Goal: Task Accomplishment & Management: Use online tool/utility

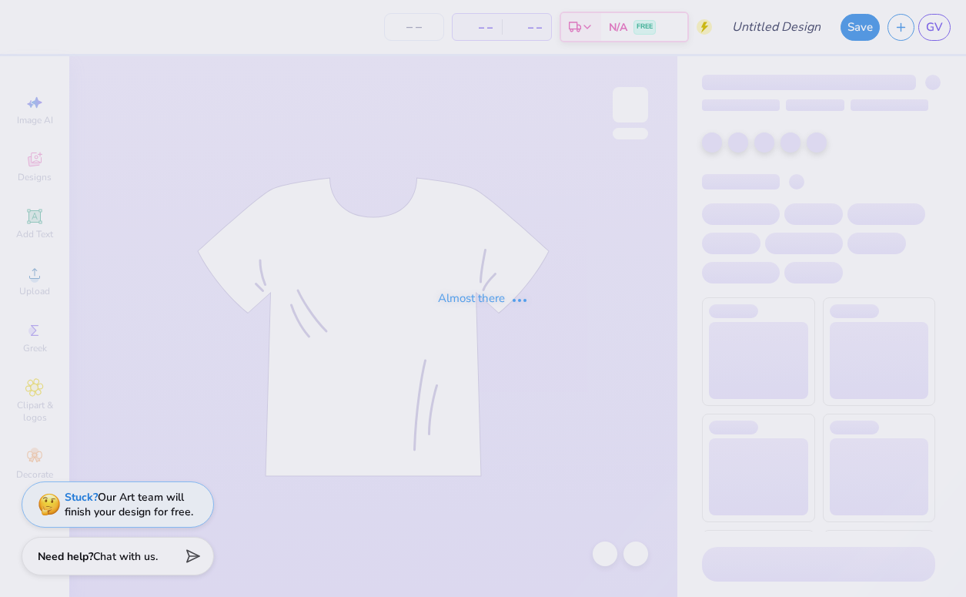
type input "f25 psp recruitment"
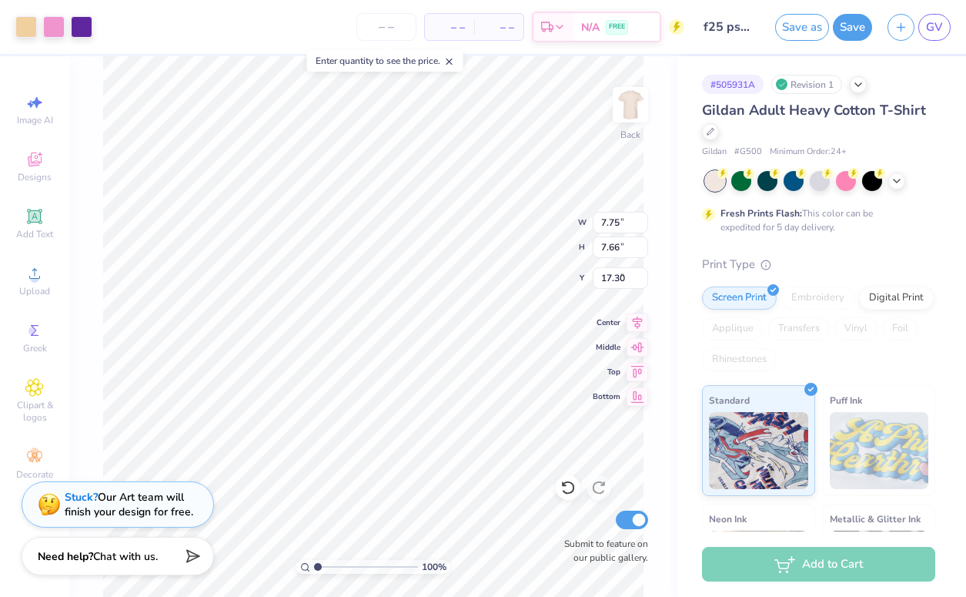
type input "6.70"
type input "2.90"
type input "2.87"
type input "11.49"
type input "4.86"
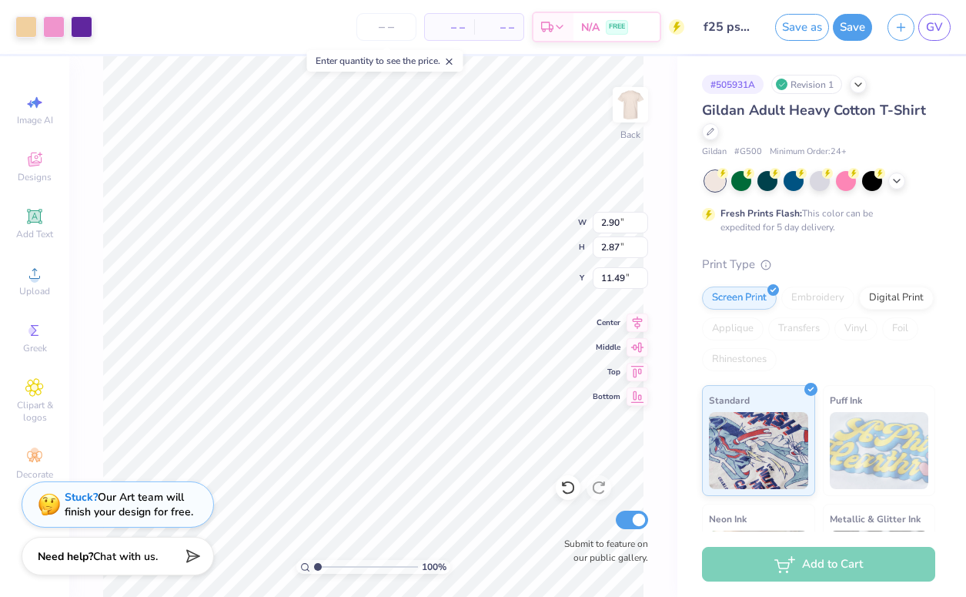
type input "6.30"
type input "19.25"
type input "1.39"
type input "1.81"
type input "23.74"
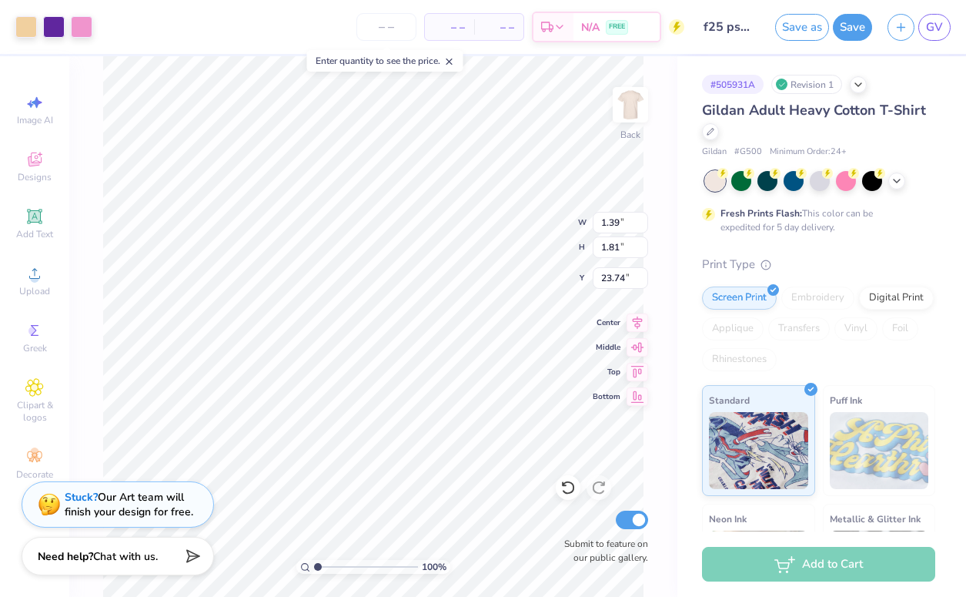
type input "2.90"
type input "2.87"
type input "8.22"
type input "3.42"
type input "3.90"
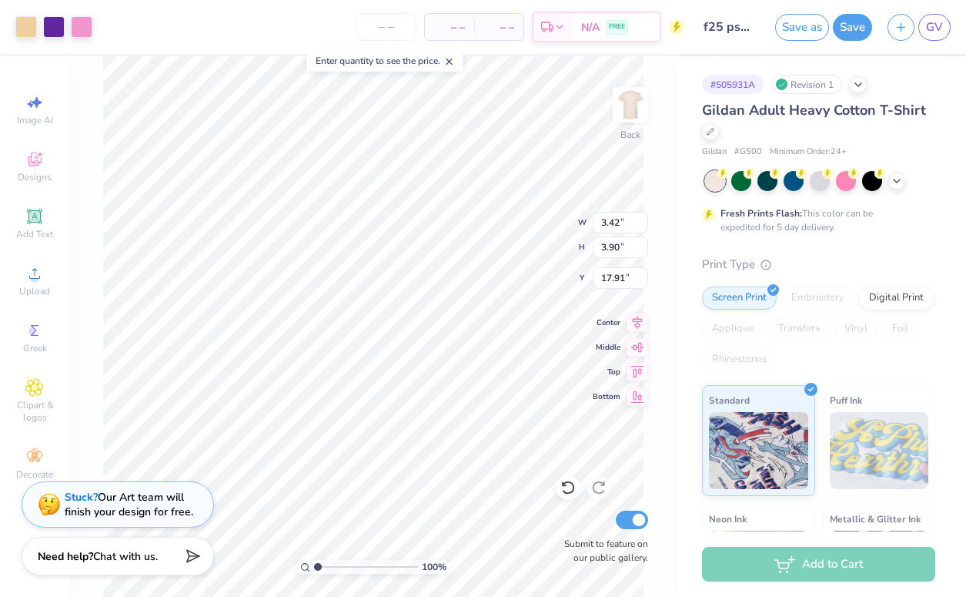
type input "16.37"
type input "1.39"
type input "1.59"
type input "18.68"
type input "2.90"
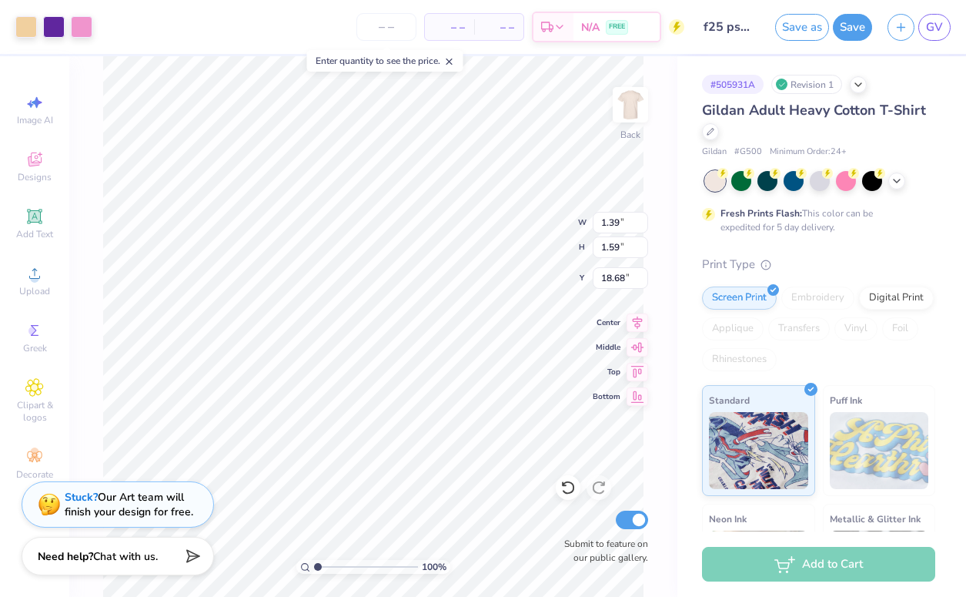
type input "2.87"
type input "8.22"
click at [49, 28] on div at bounding box center [54, 26] width 22 height 22
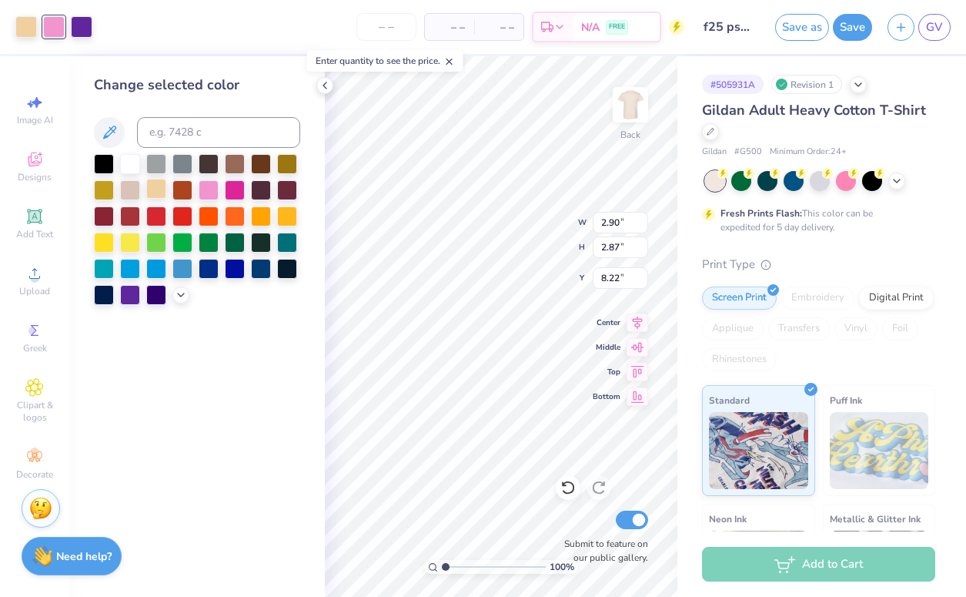
click at [159, 188] on div at bounding box center [156, 189] width 20 height 20
click at [60, 22] on div at bounding box center [54, 26] width 22 height 22
click at [206, 267] on div at bounding box center [209, 267] width 20 height 20
type input "1.39"
type input "1.59"
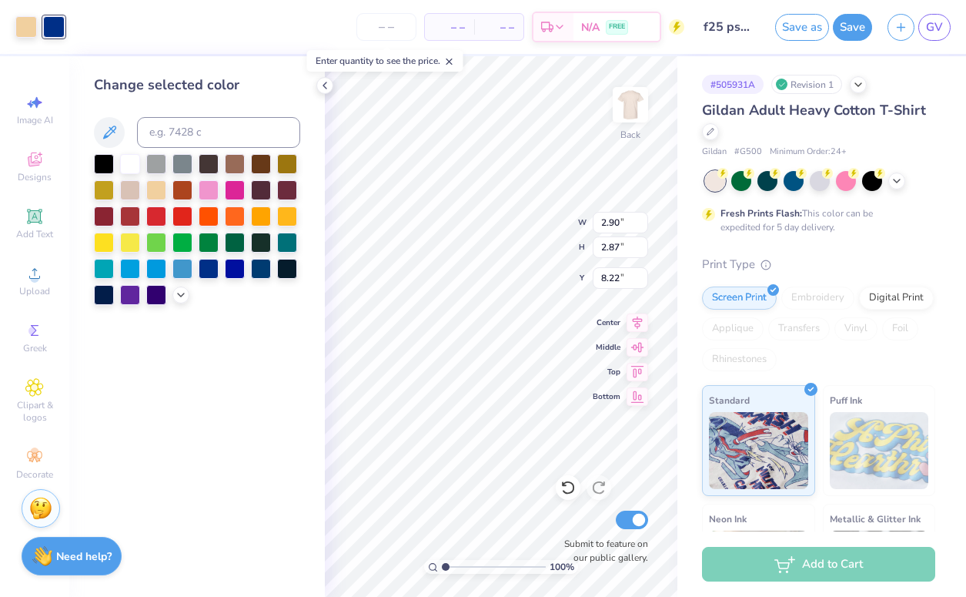
type input "18.68"
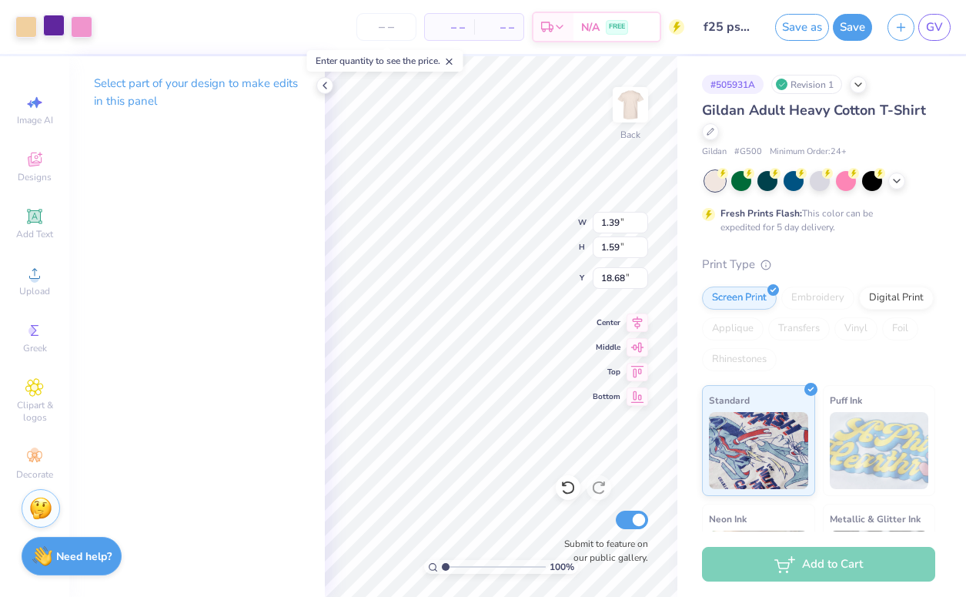
click at [54, 26] on div at bounding box center [54, 26] width 22 height 22
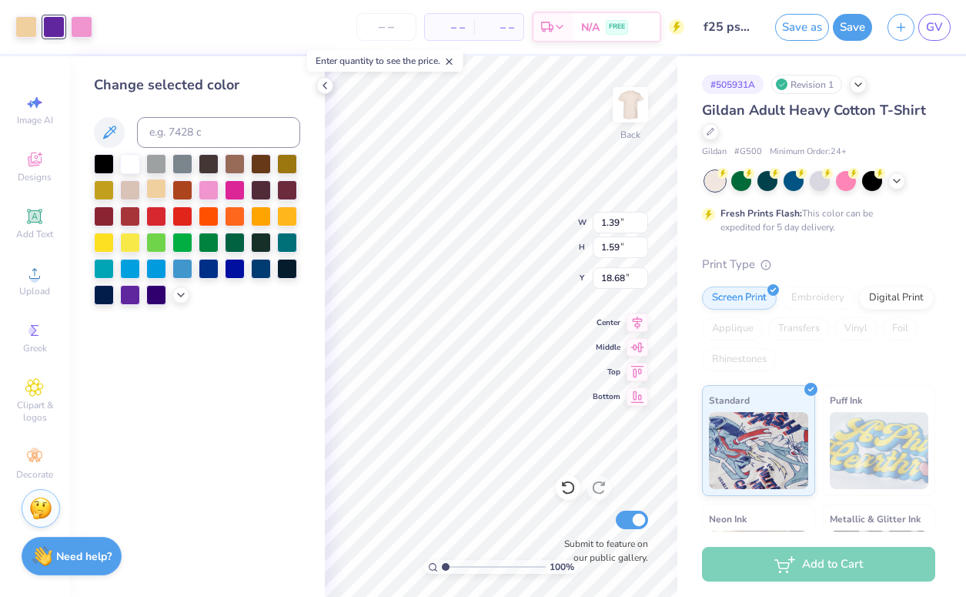
click at [156, 192] on div at bounding box center [156, 189] width 20 height 20
click at [48, 21] on div at bounding box center [54, 26] width 22 height 22
click at [206, 266] on div at bounding box center [209, 267] width 20 height 20
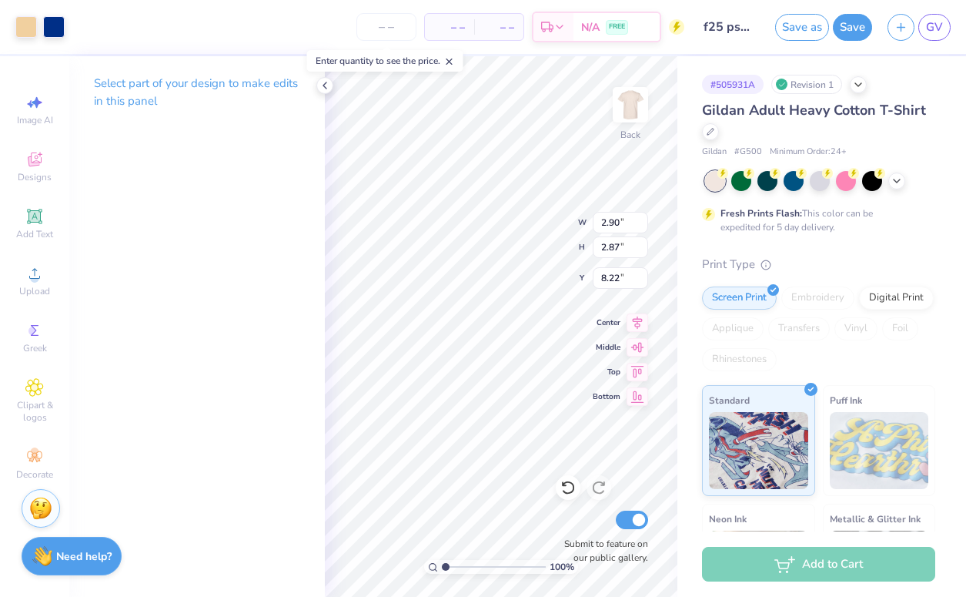
type input "1.39"
type input "1.59"
type input "18.68"
type input "1.81"
type input "23.74"
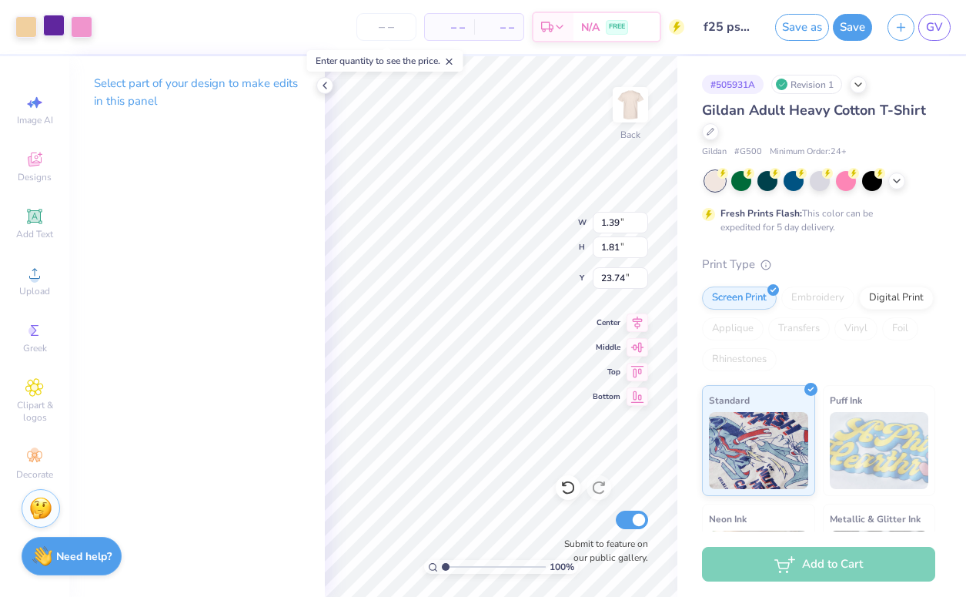
click at [50, 32] on div at bounding box center [54, 26] width 22 height 22
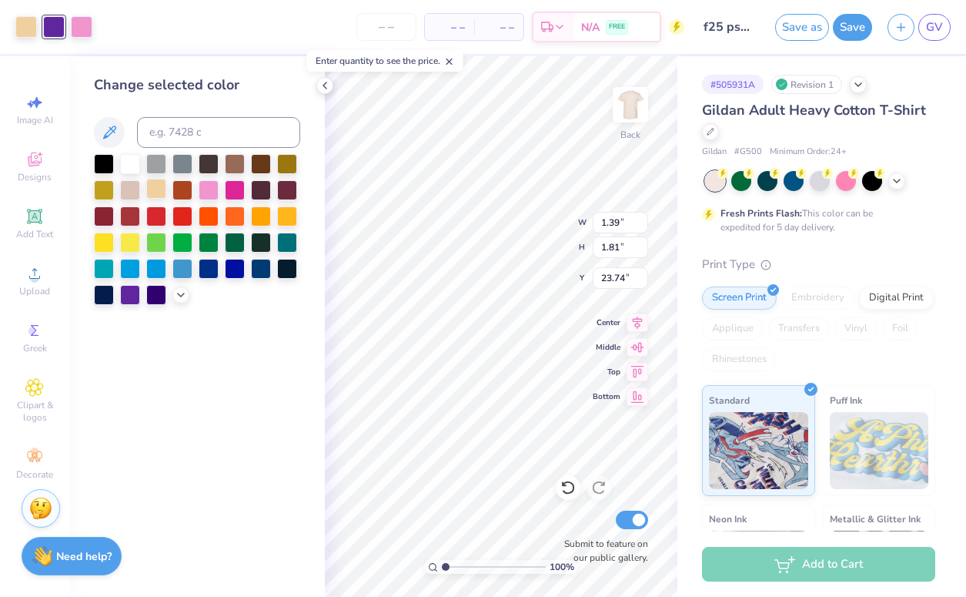
click at [155, 199] on div at bounding box center [156, 189] width 20 height 20
click at [55, 25] on div at bounding box center [54, 26] width 22 height 22
click at [213, 264] on div at bounding box center [209, 267] width 20 height 20
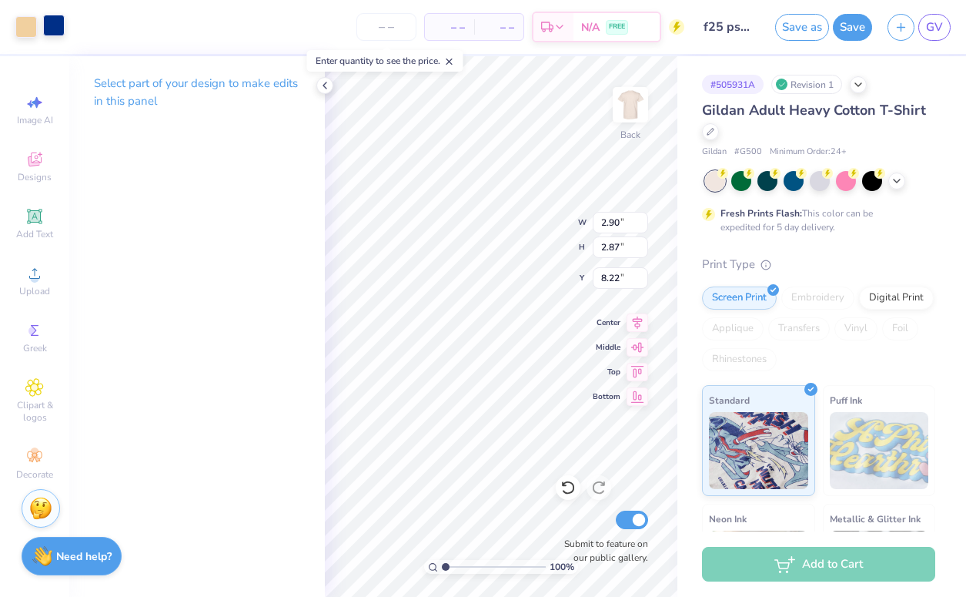
click at [49, 22] on div at bounding box center [54, 26] width 22 height 22
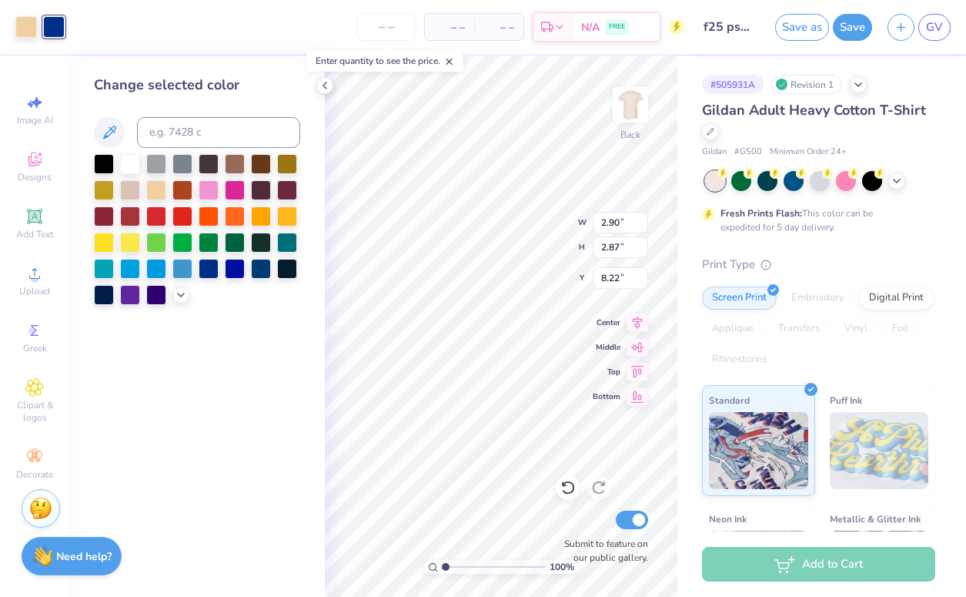
type input "6.41"
type input "2.89"
type input "4.05"
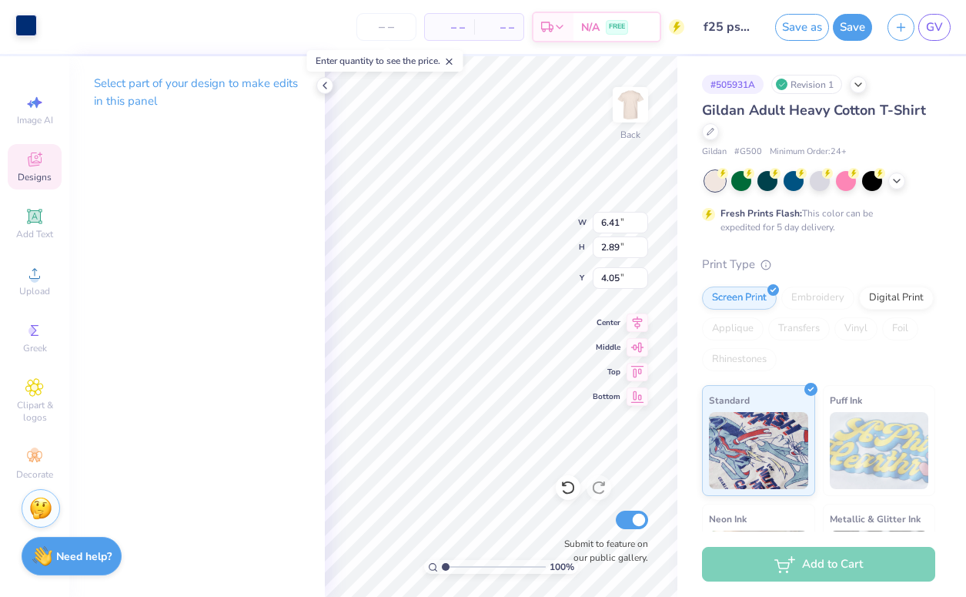
click at [22, 21] on div at bounding box center [26, 26] width 22 height 22
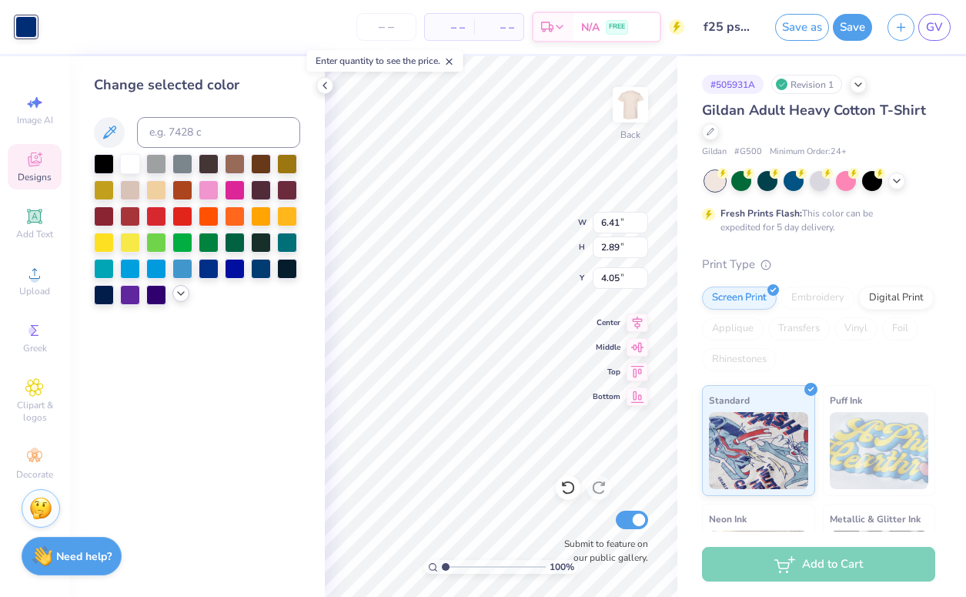
click at [179, 296] on icon at bounding box center [181, 293] width 12 height 12
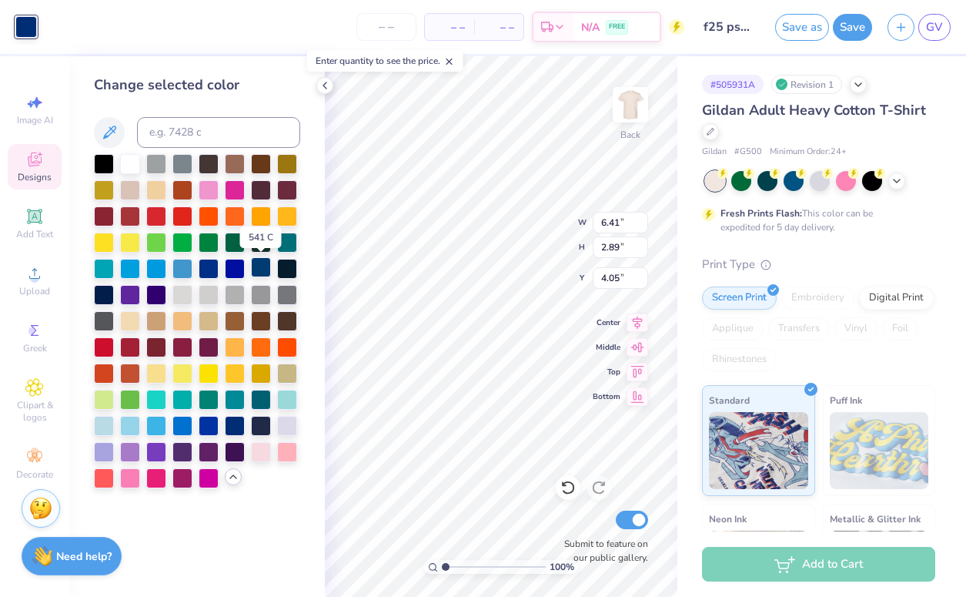
click at [260, 264] on div at bounding box center [261, 267] width 20 height 20
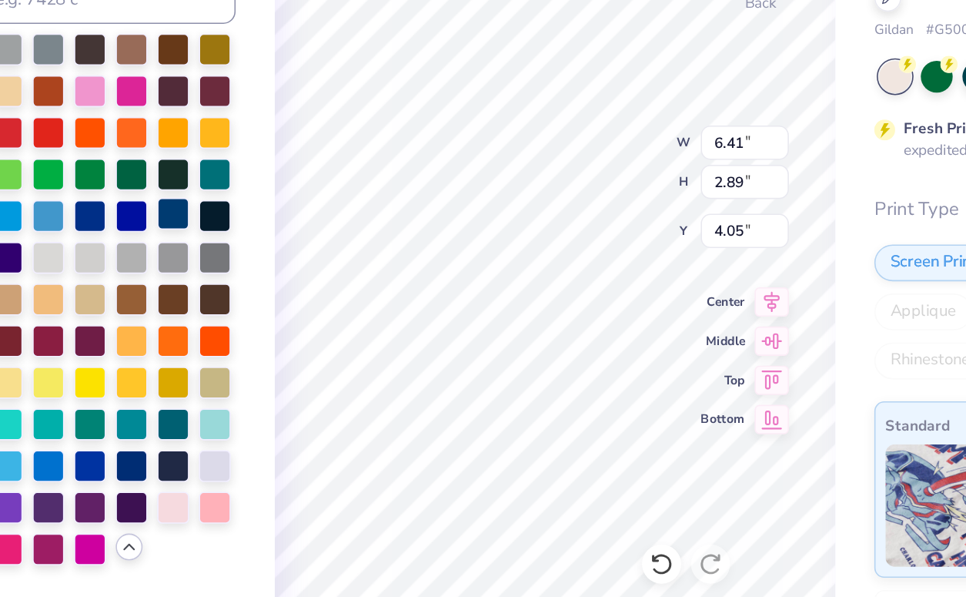
click at [257, 267] on div at bounding box center [261, 267] width 20 height 20
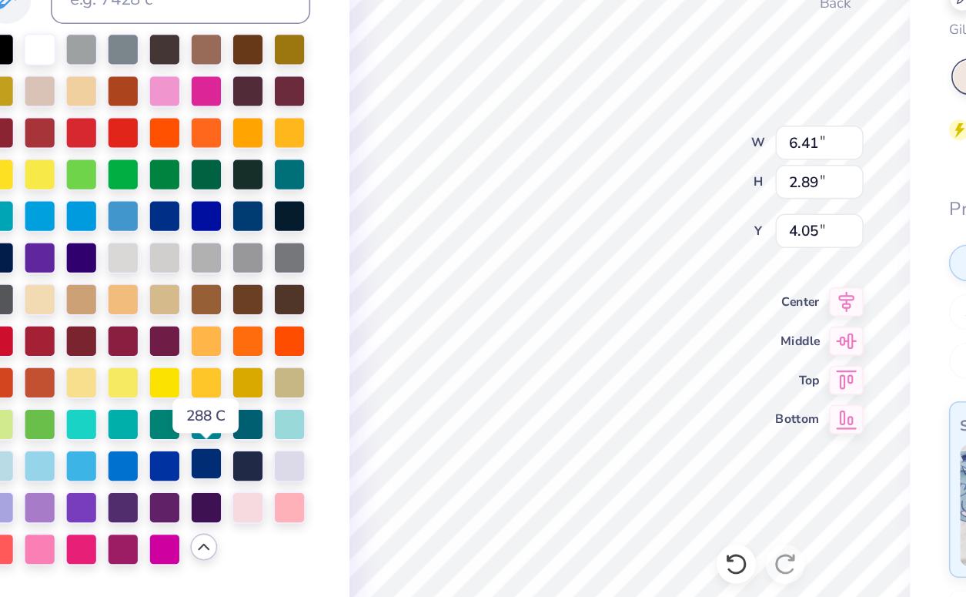
click at [229, 420] on div at bounding box center [235, 424] width 20 height 20
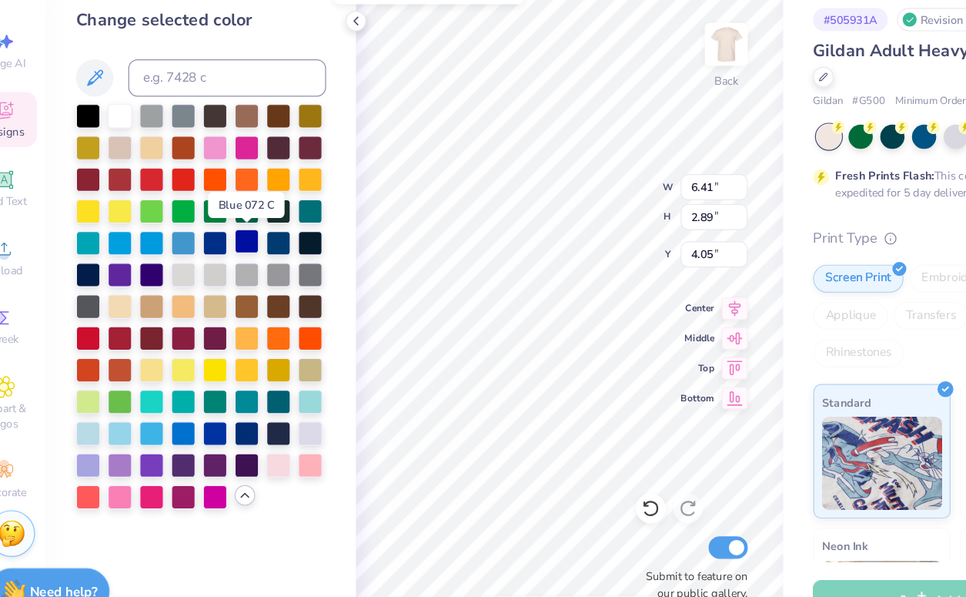
click at [236, 263] on div at bounding box center [235, 267] width 20 height 20
click at [207, 265] on div at bounding box center [209, 267] width 20 height 20
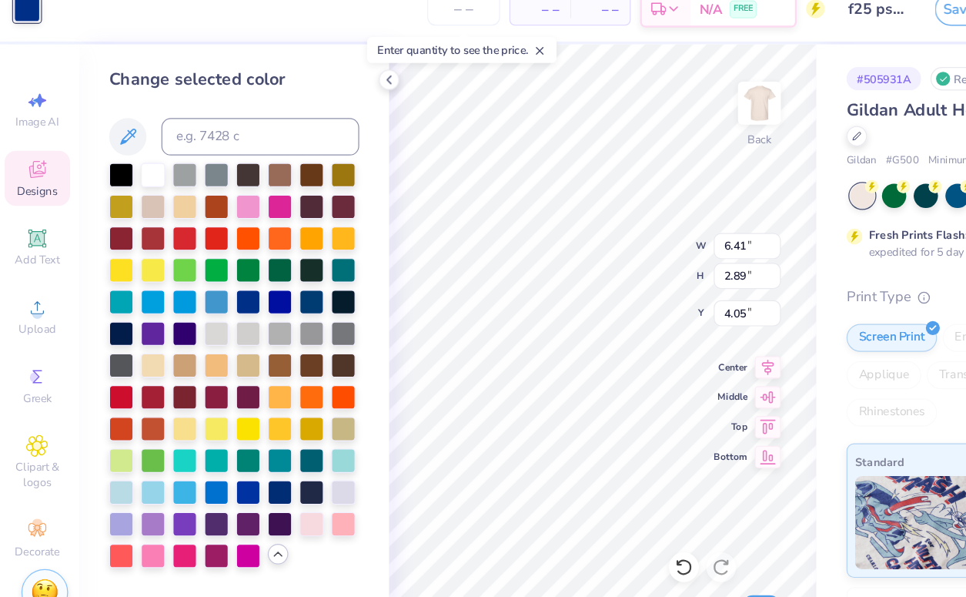
type input "2.90"
type input "2.87"
type input "8.22"
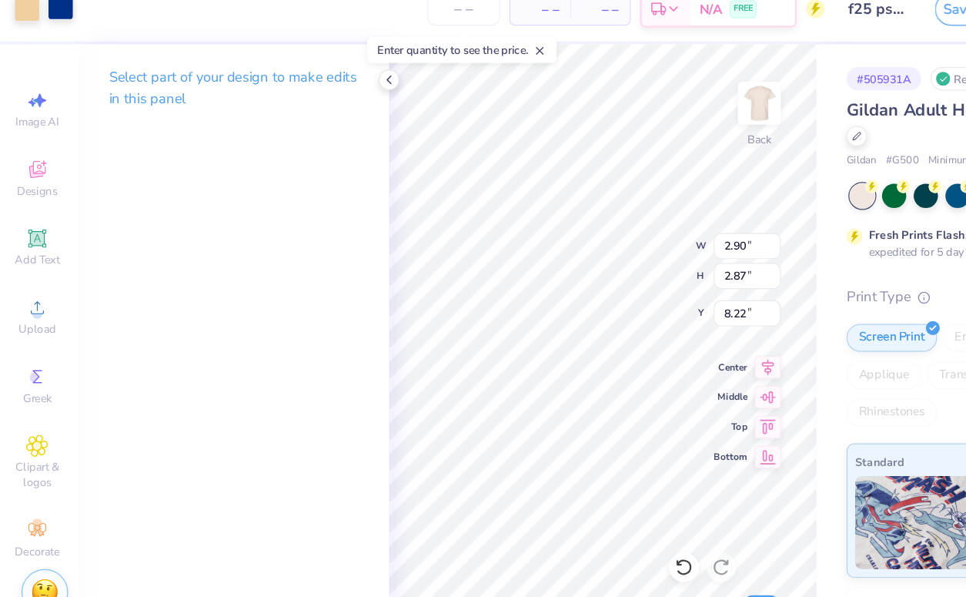
click at [51, 26] on div at bounding box center [54, 26] width 22 height 22
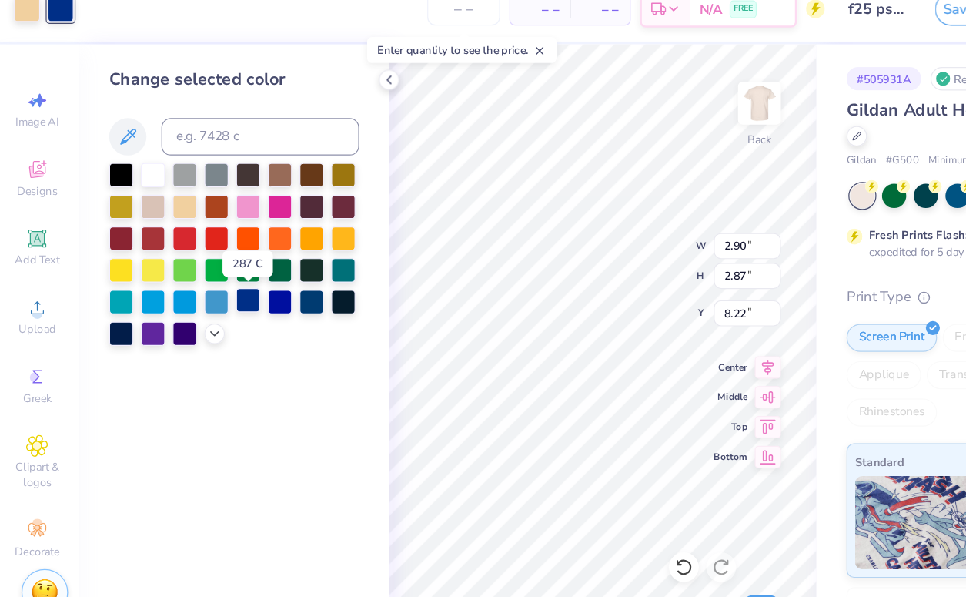
click at [213, 265] on div at bounding box center [209, 267] width 20 height 20
type input "1.39"
type input "1.59"
type input "18.68"
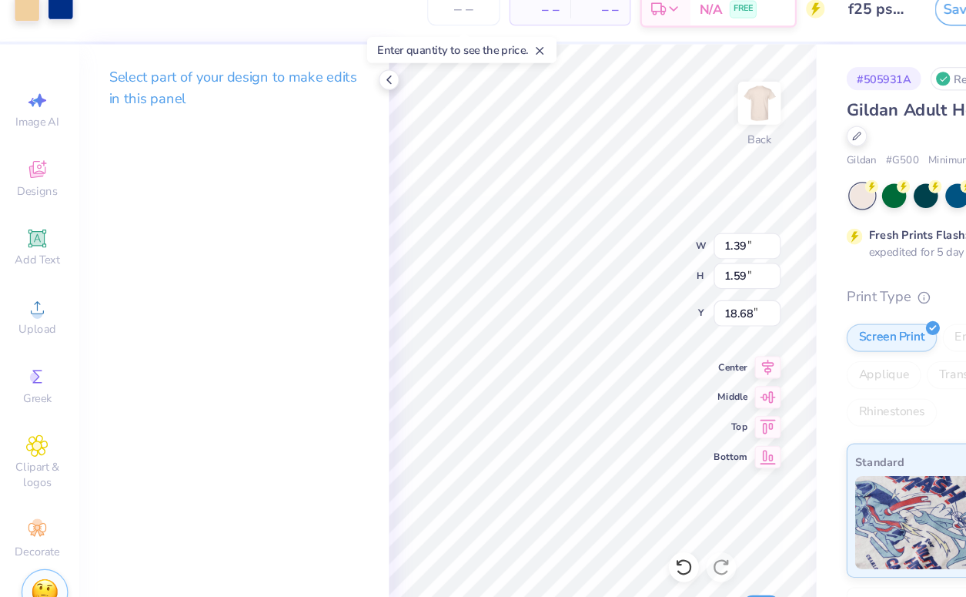
click at [51, 32] on div at bounding box center [54, 26] width 22 height 22
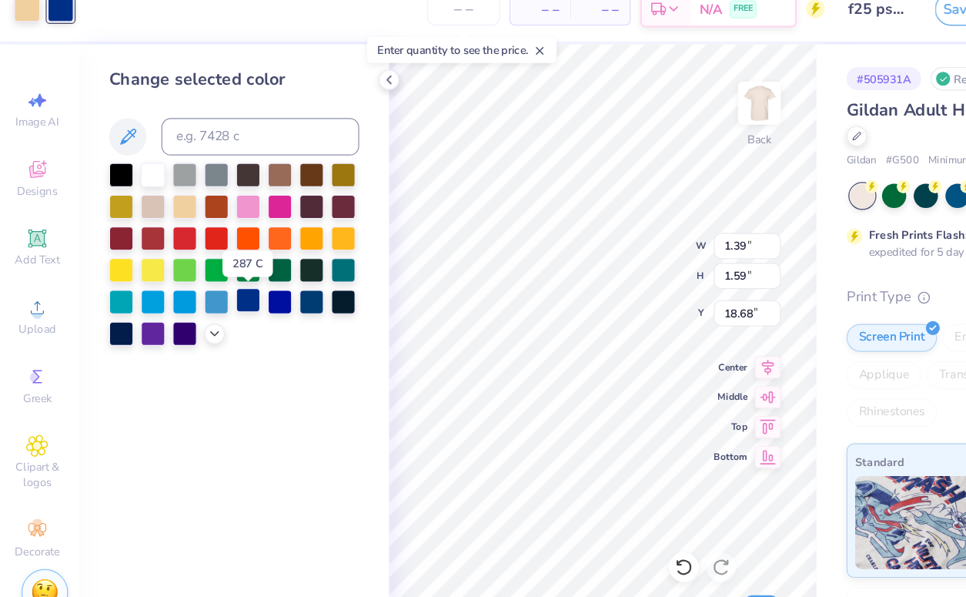
click at [202, 270] on div at bounding box center [209, 267] width 20 height 20
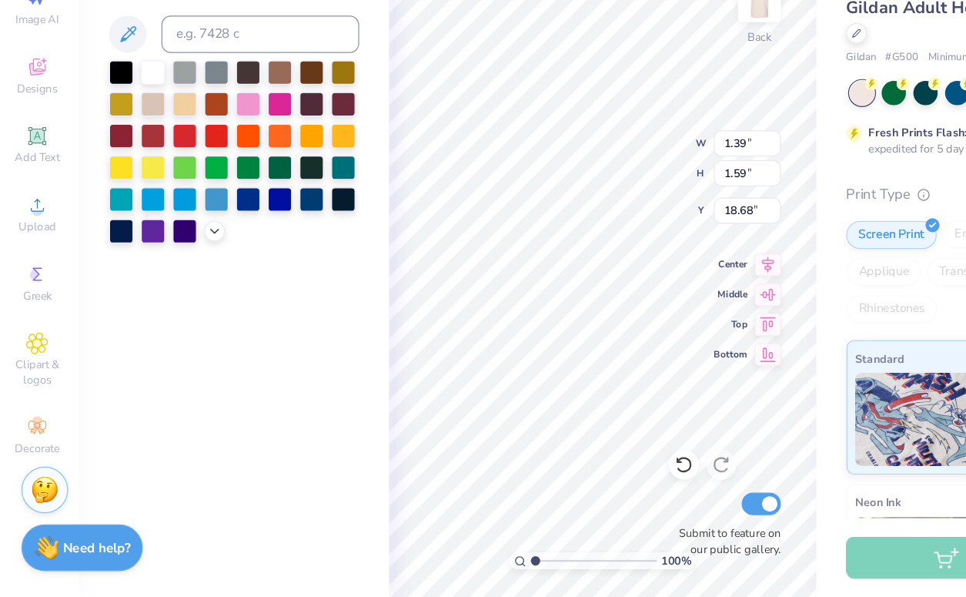
type input "1.81"
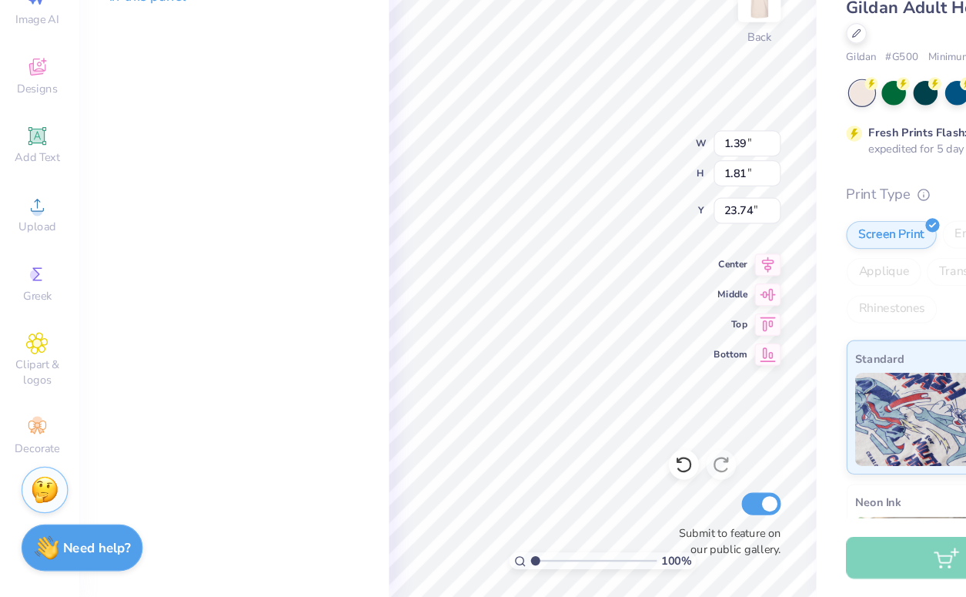
type input "23.75"
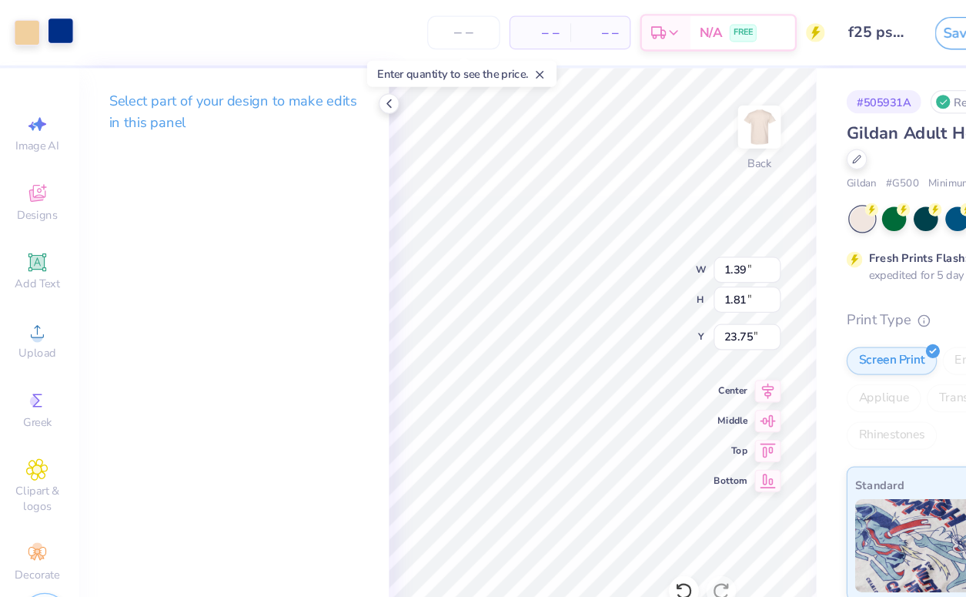
click at [45, 19] on div at bounding box center [54, 26] width 22 height 22
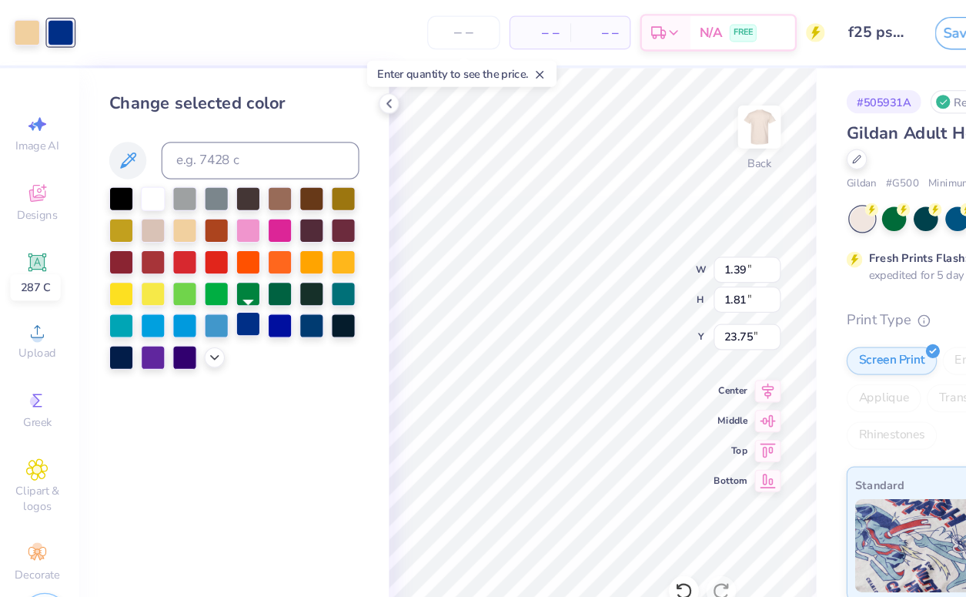
click at [202, 270] on div at bounding box center [209, 267] width 20 height 20
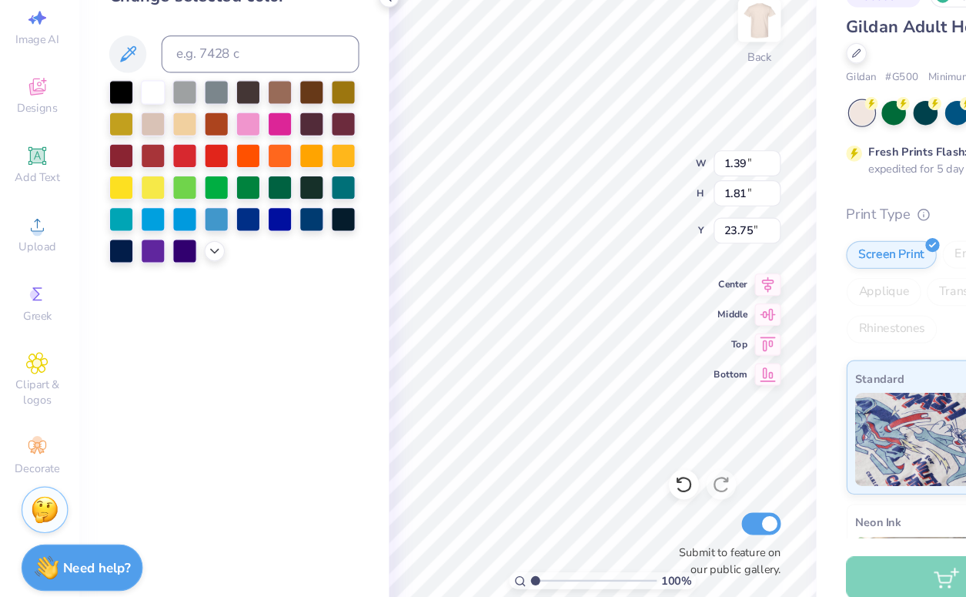
type input "2.90"
type input "2.87"
type input "8.22"
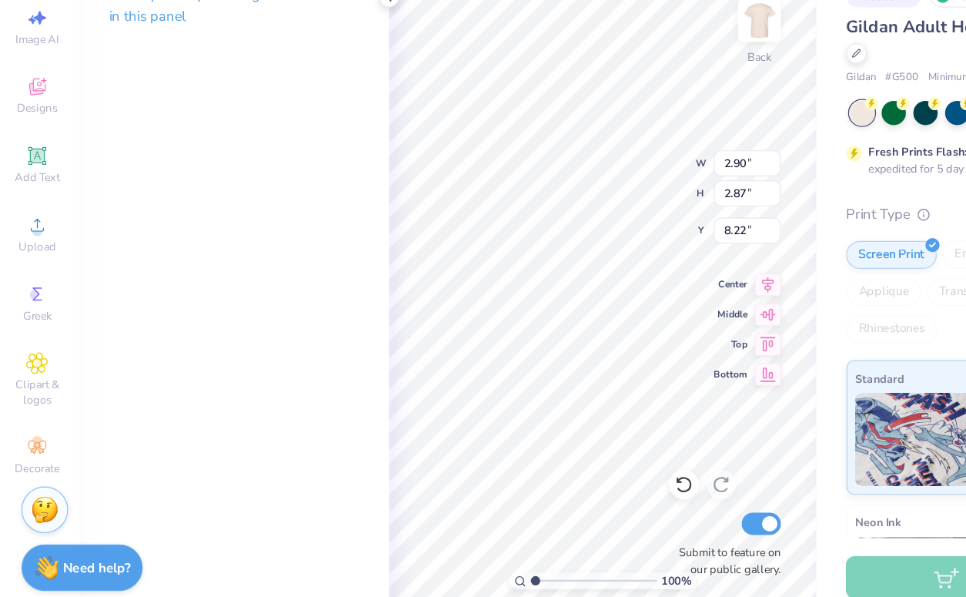
type input "1.52"
type input "1.50"
type input "6.19"
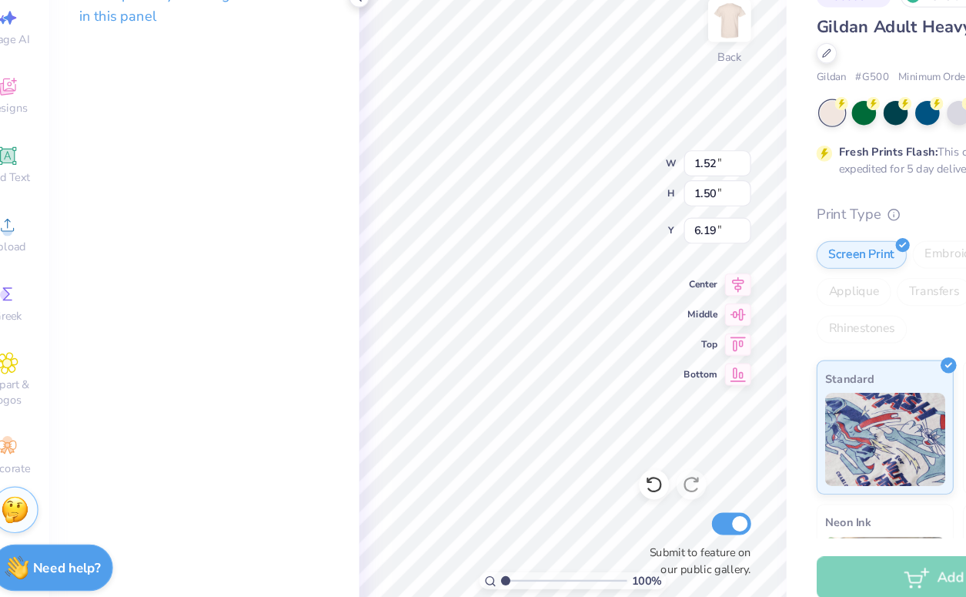
type input "1.39"
type input "1.59"
type input "18.68"
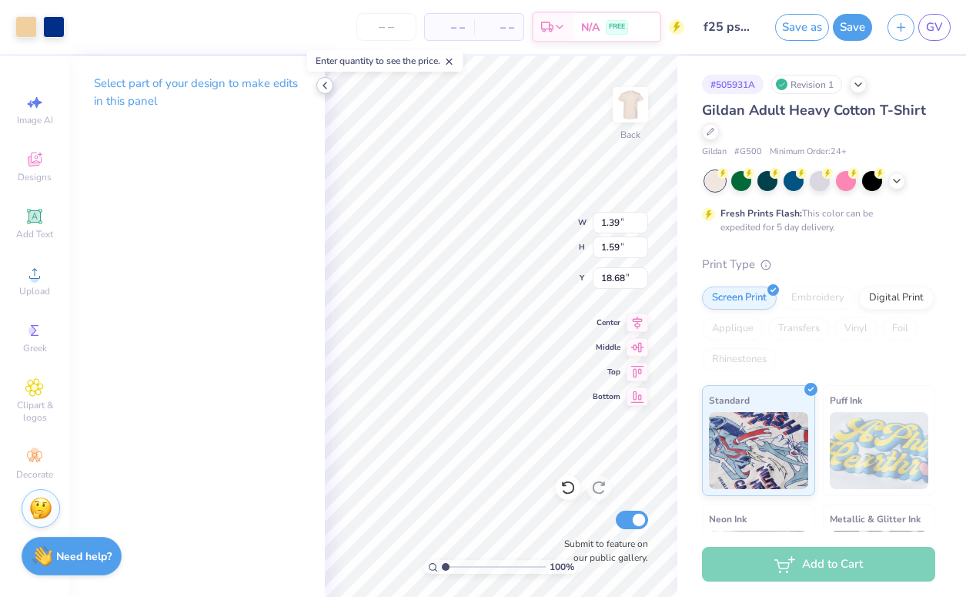
click at [325, 82] on icon at bounding box center [325, 85] width 12 height 12
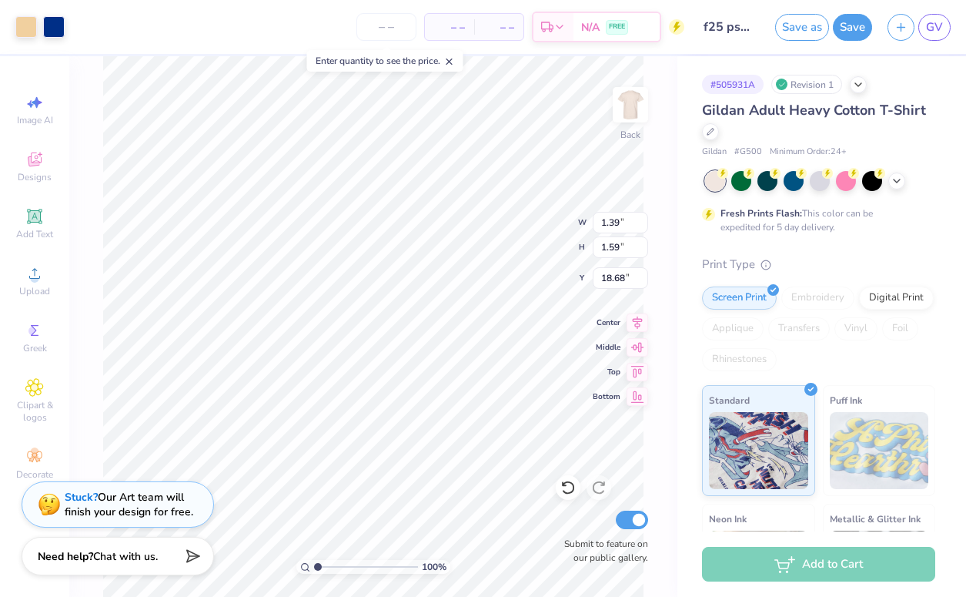
type input "1.52"
type input "1.50"
type input "6.19"
type input "3.86"
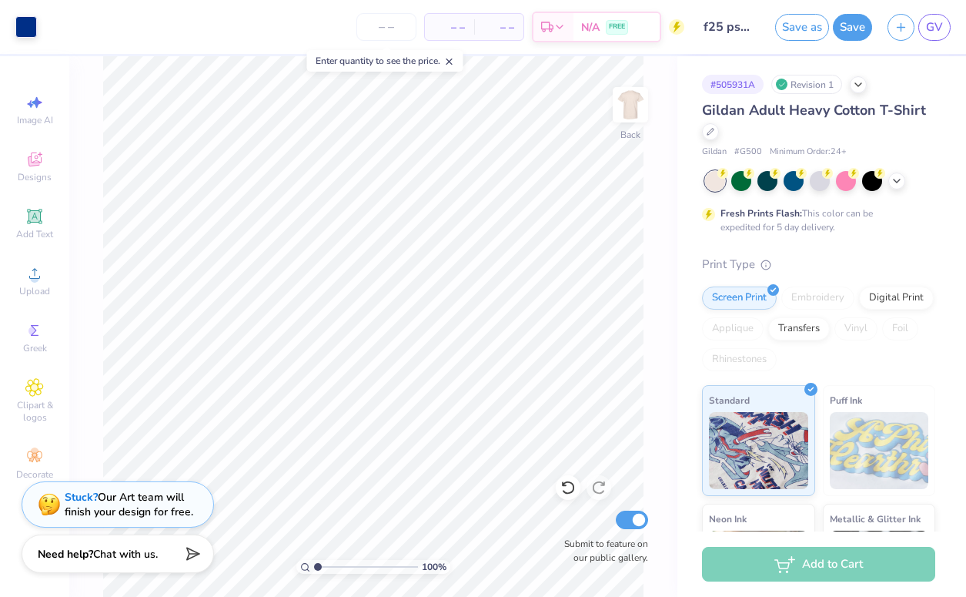
click at [104, 560] on span "Chat with us." at bounding box center [125, 554] width 65 height 15
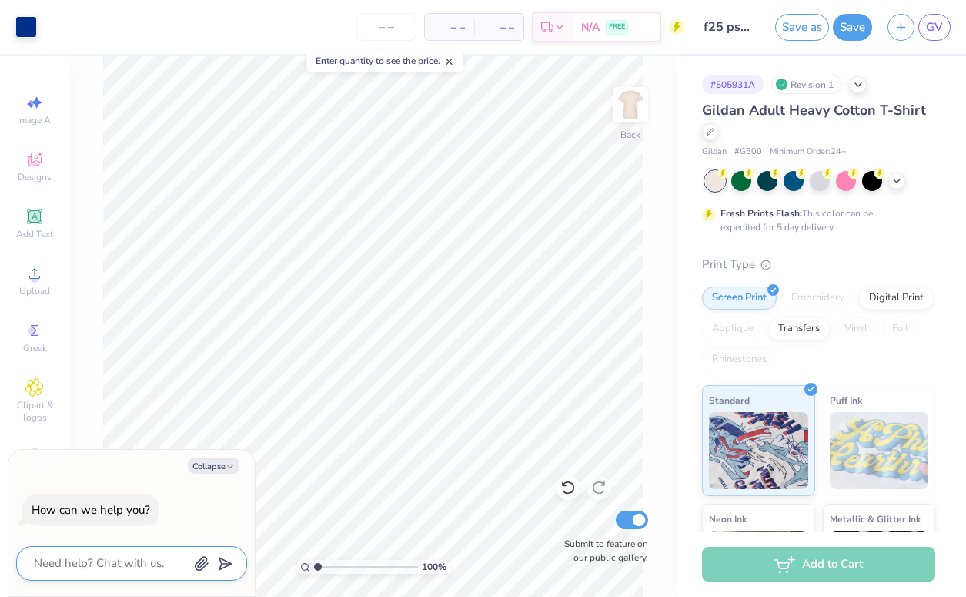
click at [124, 569] on textarea at bounding box center [110, 563] width 156 height 21
type textarea "H"
type textarea "x"
type textarea "Hi"
type textarea "x"
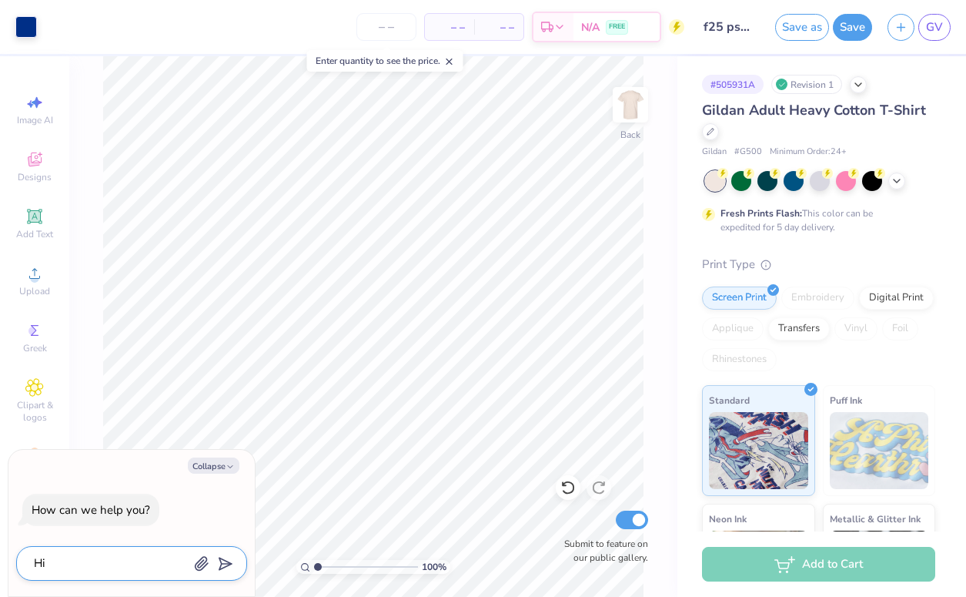
type textarea "Hi!"
type textarea "x"
type textarea "Hi!"
type textarea "x"
type textarea "Hi!"
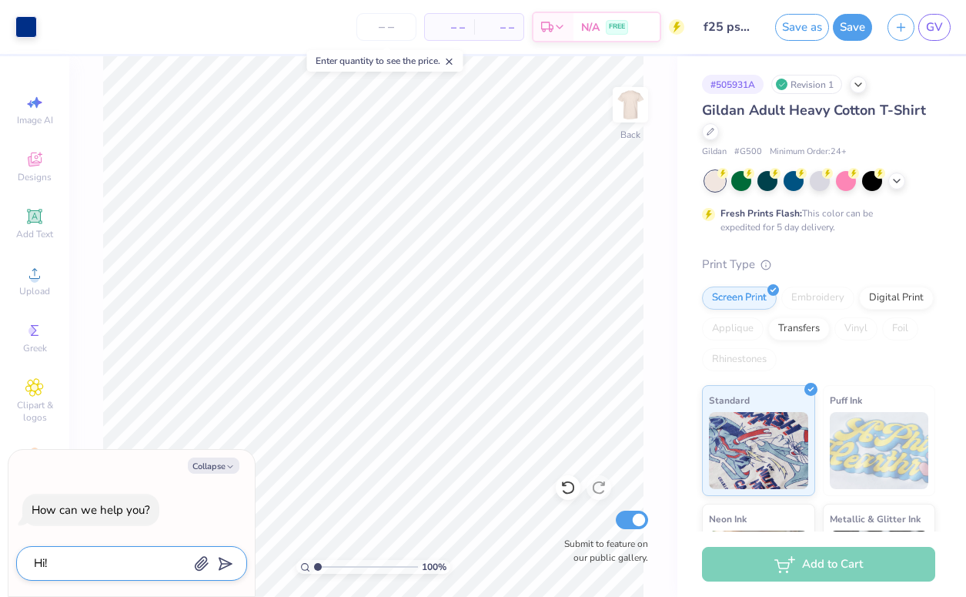
type textarea "x"
type textarea "Hi"
type textarea "x"
type textarea "H"
type textarea "x"
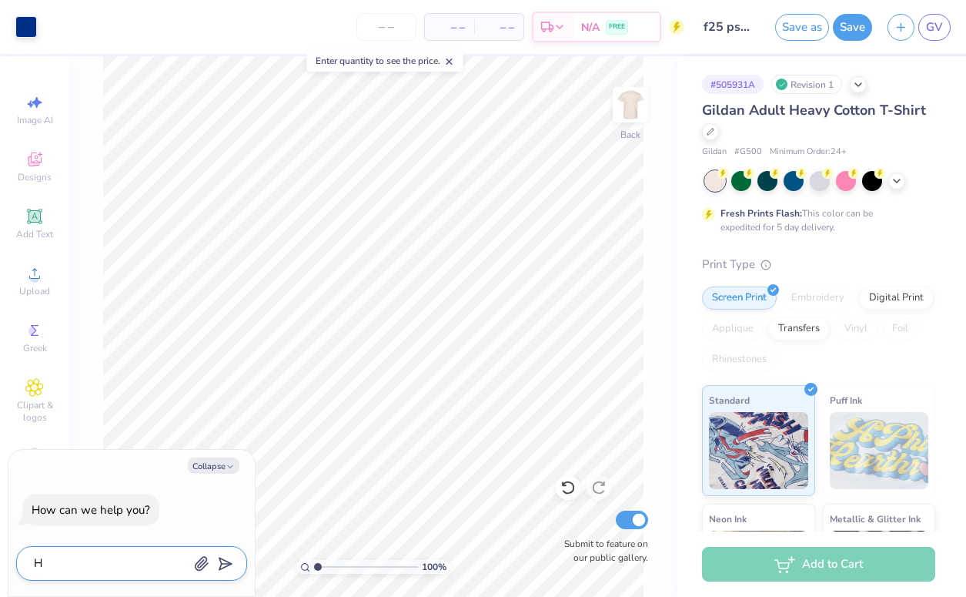
type textarea "x"
type textarea "C"
type textarea "x"
type textarea "C"
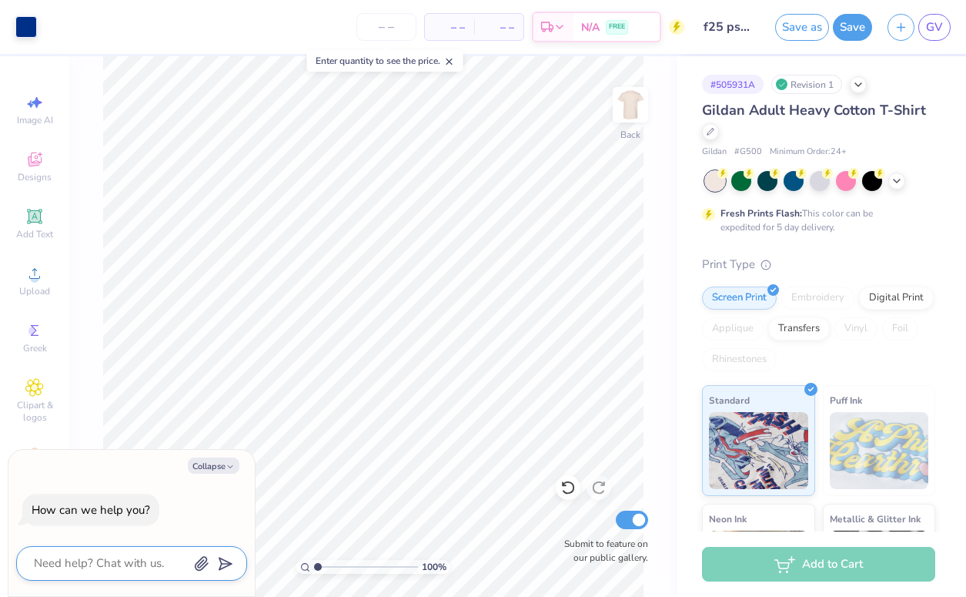
type textarea "x"
type textarea "Ca"
type textarea "x"
type textarea "Can"
type textarea "x"
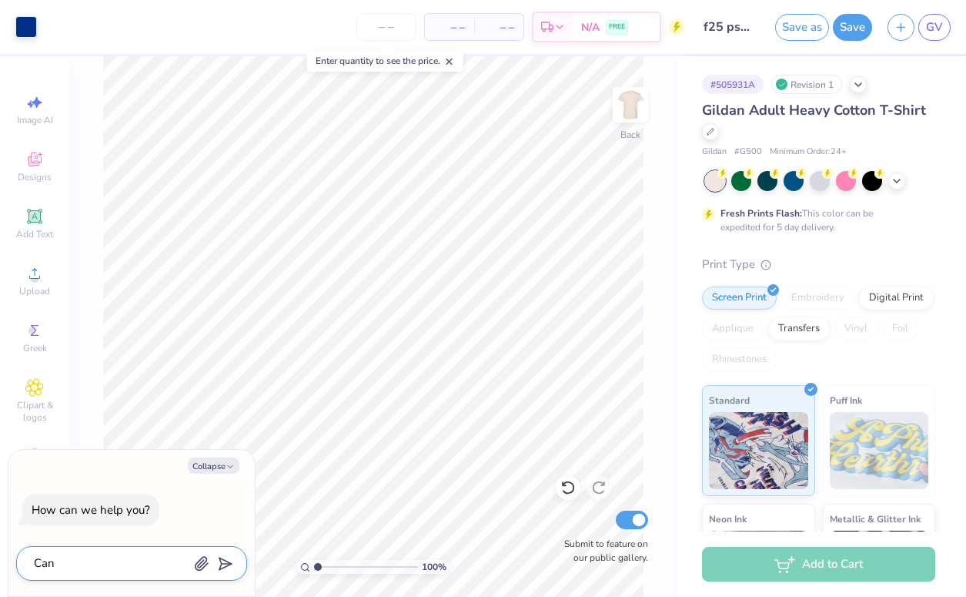
type textarea "Can"
type textarea "x"
type textarea "Can P"
type textarea "x"
type textarea "Can Ph"
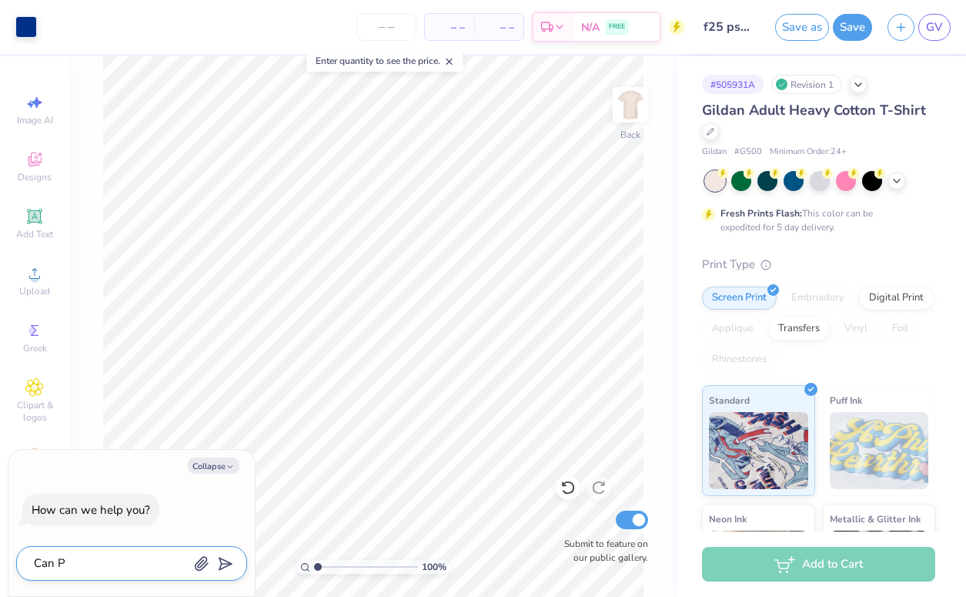
type textarea "x"
type textarea "Can Phi"
type textarea "x"
type textarea "Can Phi"
type textarea "x"
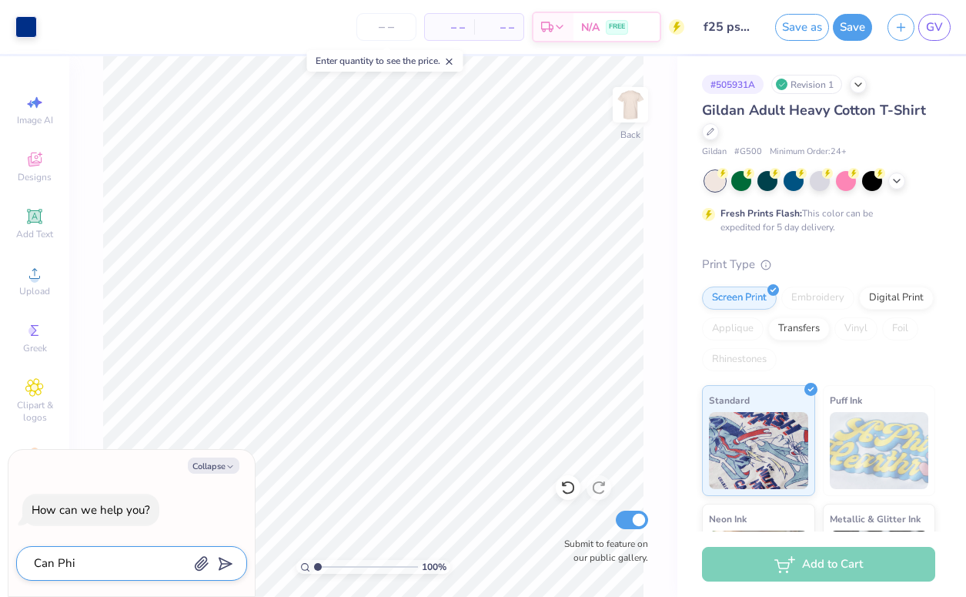
type textarea "Can Phi S"
type textarea "x"
type textarea "Can Phi Si"
type textarea "x"
type textarea "Can Phi Sig"
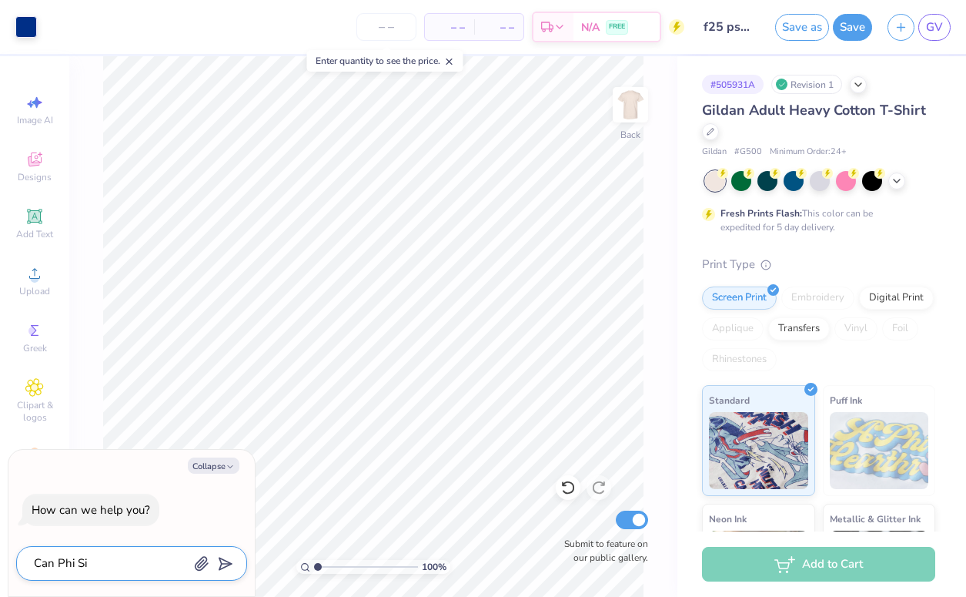
type textarea "x"
type textarea "Can Phi Sigm"
type textarea "x"
type textarea "Can Phi Sigma"
type textarea "x"
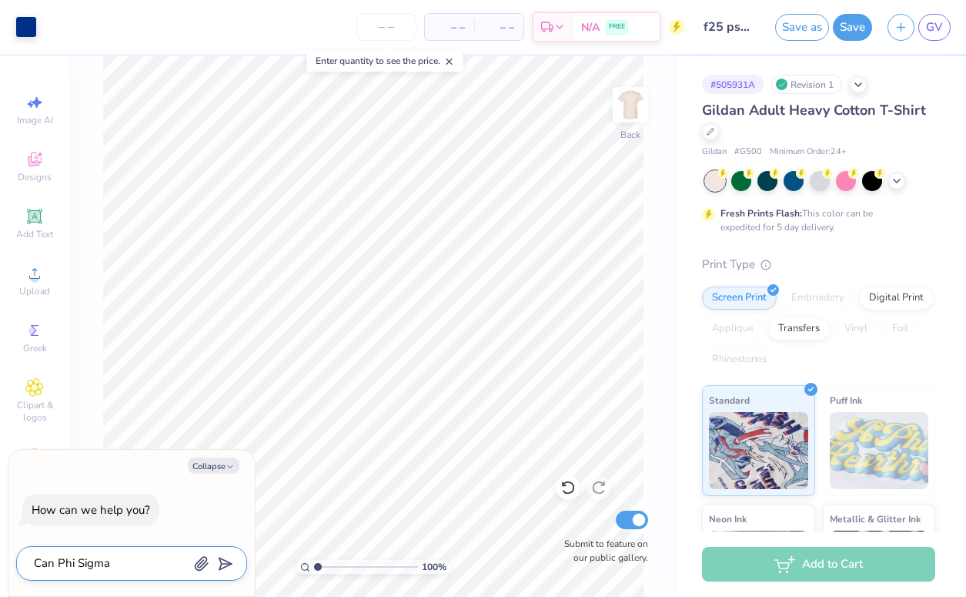
type textarea "Can Phi Sigma"
type textarea "x"
type textarea "Can Phi Sigma P"
type textarea "x"
type textarea "Can Phi Sigma Pi"
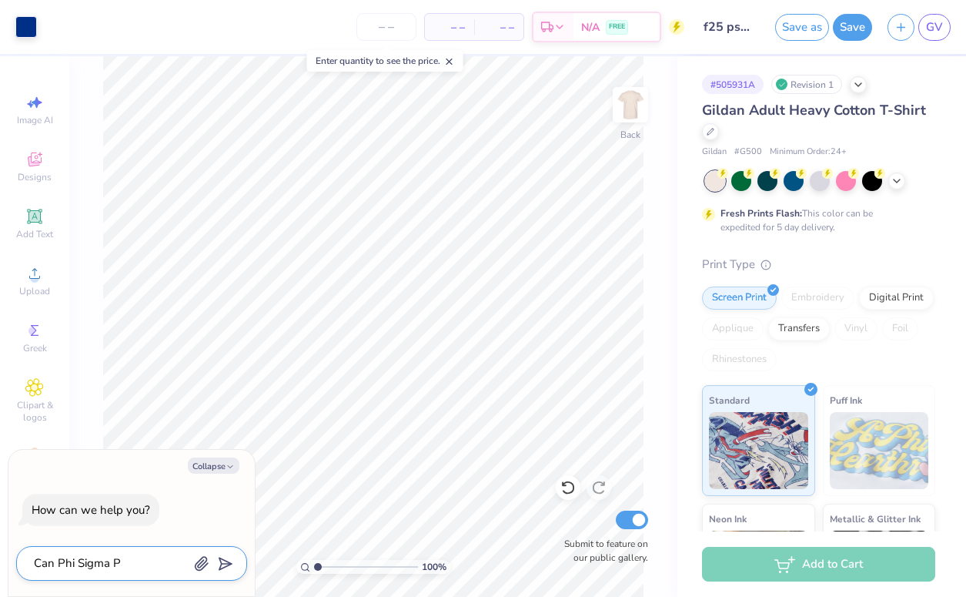
type textarea "x"
type textarea "Can Phi Sigma Pi"
type textarea "x"
type textarea "Can Phi Sigma Pi"
type textarea "x"
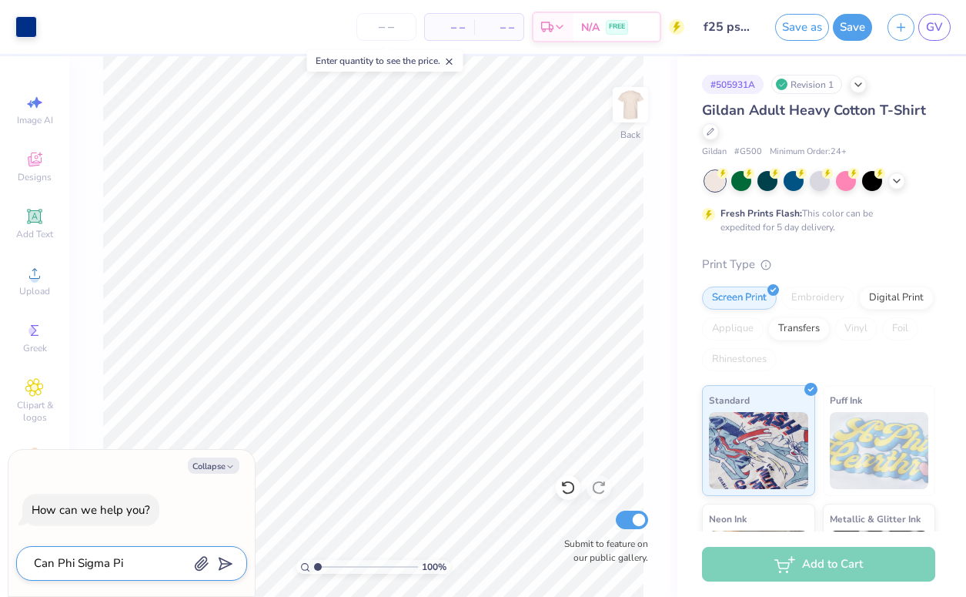
type textarea "Can Phi Sigma Pi'"
type textarea "x"
type textarea "Can Phi Sigma Pi's"
type textarea "x"
type textarea "Can Phi Sigma Pi's"
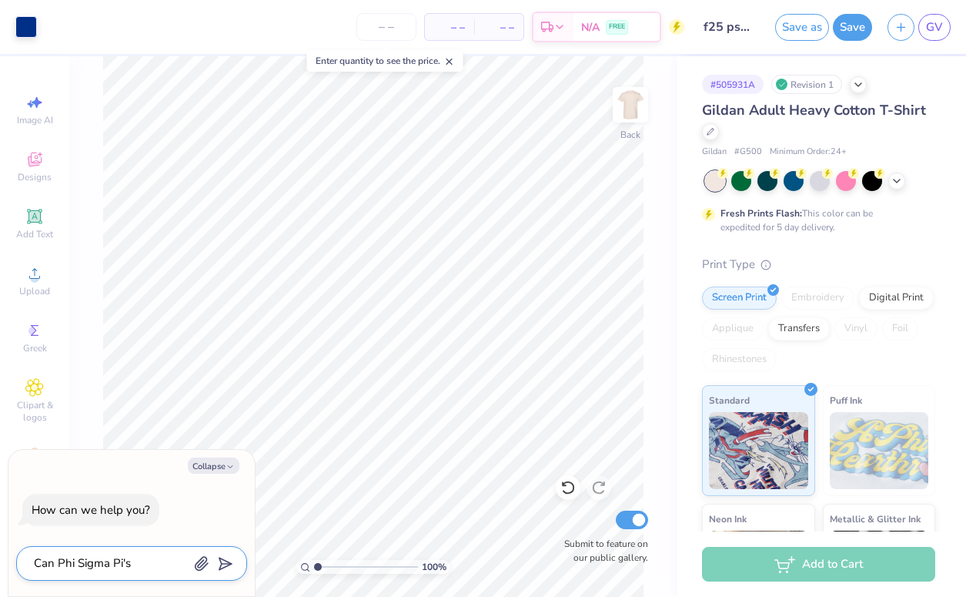
type textarea "x"
type textarea "Can Phi Sigma Pi's G"
type textarea "x"
type textarea "Can Phi Sigma Pi's Gr"
type textarea "x"
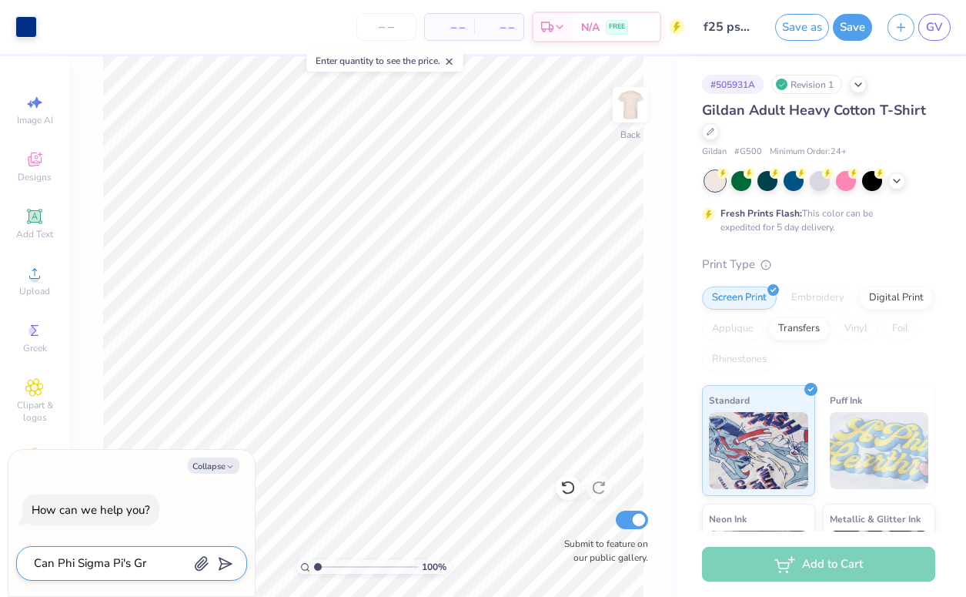
type textarea "Can Phi Sigma Pi's Gre"
type textarea "x"
type textarea "Can Phi Sigma Pi's Gree"
type textarea "x"
type textarea "Can Phi Sigma Pi's Greek"
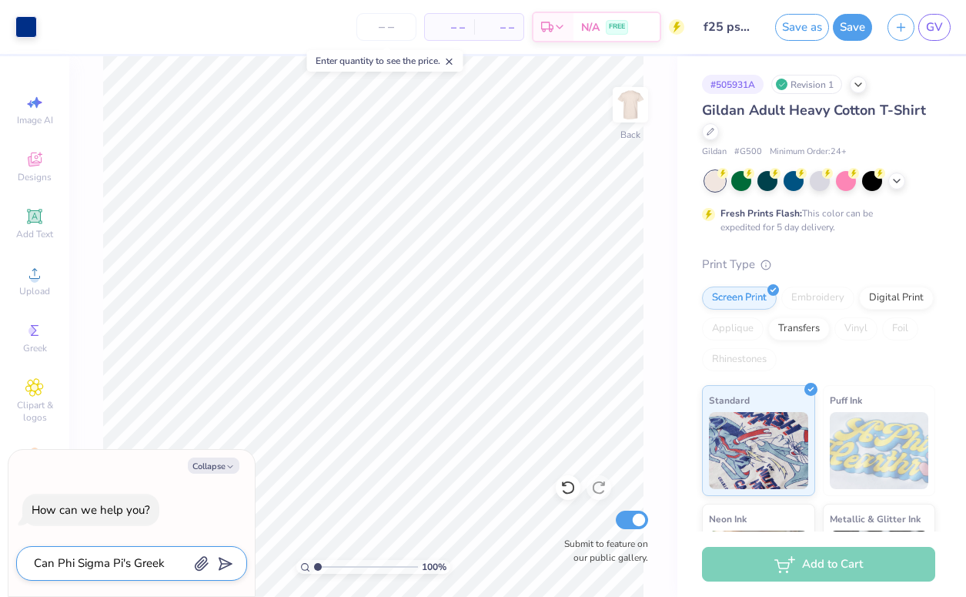
type textarea "x"
type textarea "Can Phi Sigma Pi's Greek"
type textarea "x"
type textarea "Can Phi Sigma Pi's Greek l"
type textarea "x"
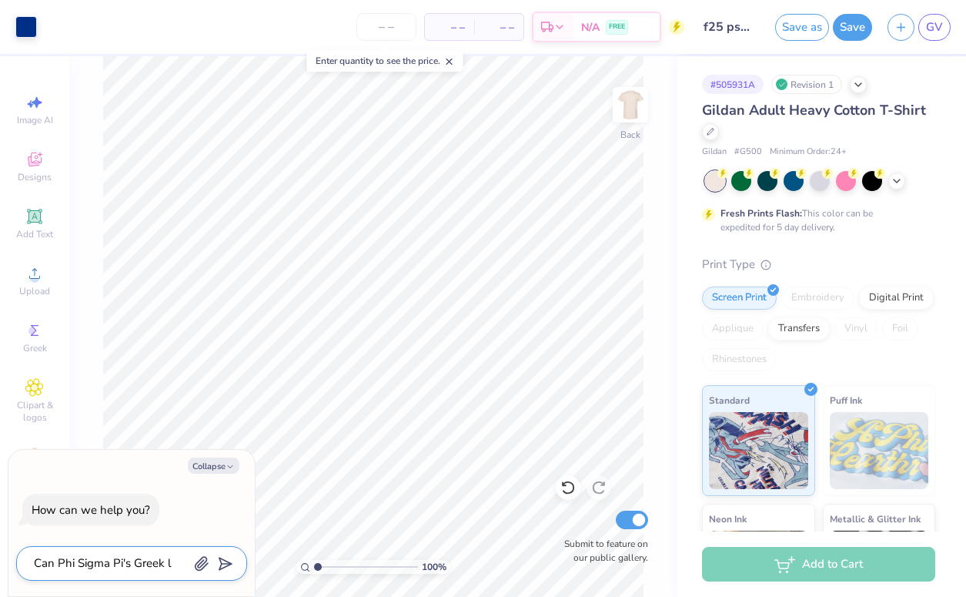
type textarea "Can Phi Sigma Pi's Greek le"
type textarea "x"
type textarea "Can Phi Sigma Pi's Greek let"
type textarea "x"
type textarea "Can Phi Sigma Pi's Greek lett"
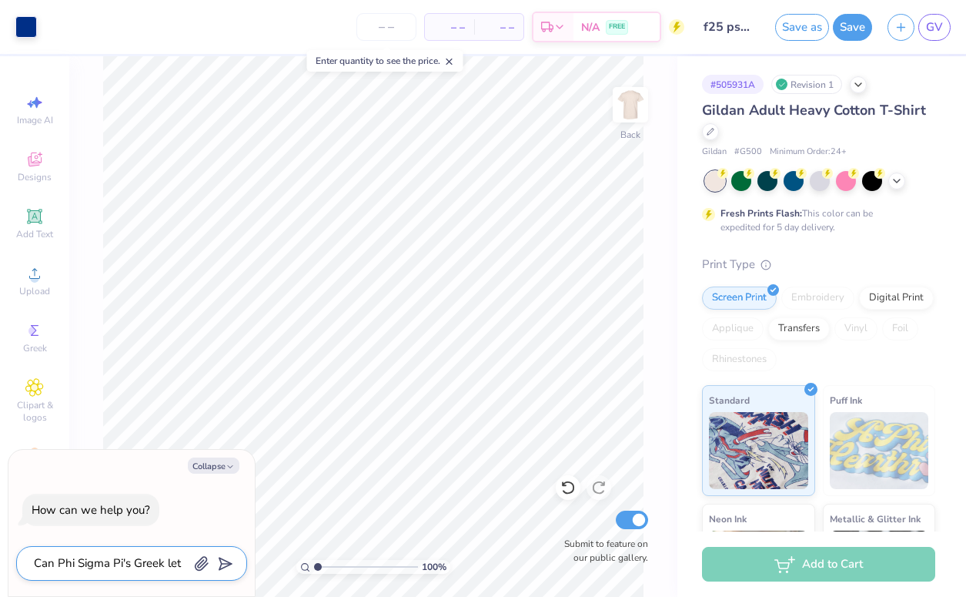
type textarea "x"
type textarea "Can Phi Sigma Pi's Greek lette"
type textarea "x"
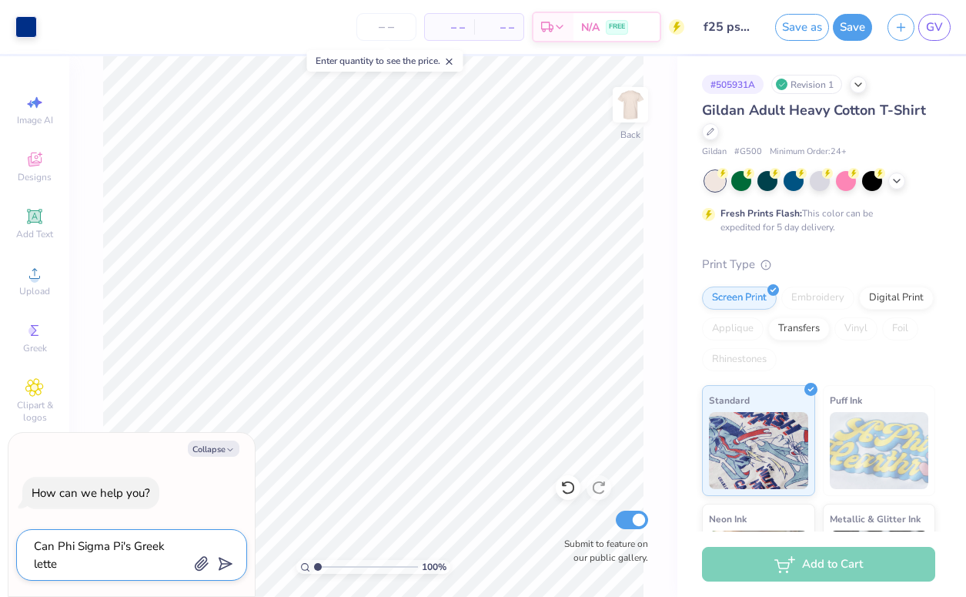
type textarea "Can Phi Sigma Pi's Greek letter"
type textarea "x"
type textarea "Can Phi Sigma Pi's Greek letters"
type textarea "x"
type textarea "Can Phi Sigma Pi's Greek letters"
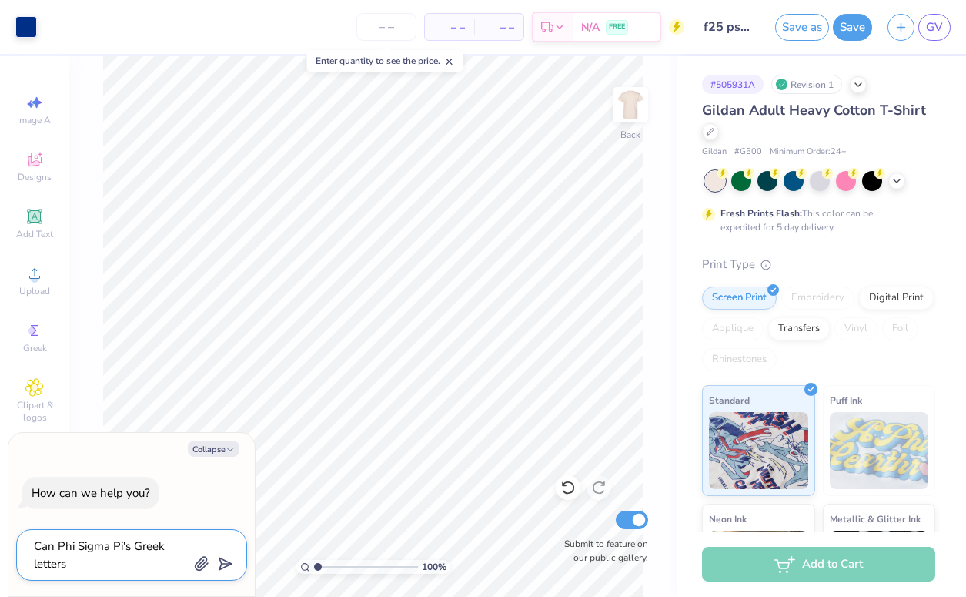
type textarea "x"
type textarea "Can Phi Sigma Pi's Greek letters b"
type textarea "x"
type textarea "Can Phi Sigma Pi's Greek letters be"
type textarea "x"
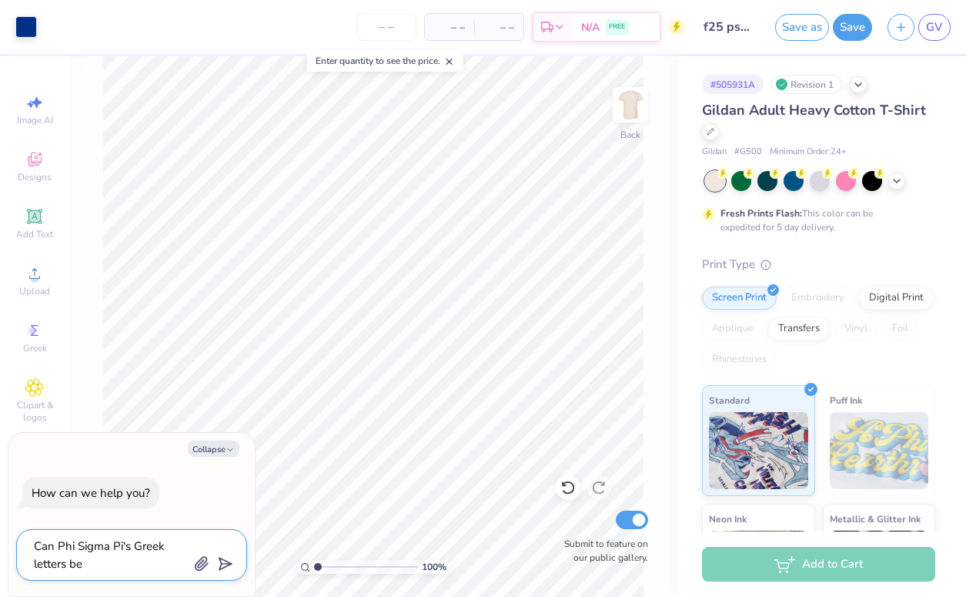
type textarea "Can Phi Sigma Pi's Greek letters be"
type textarea "x"
type textarea "Can Phi Sigma Pi's Greek letters be a"
type textarea "x"
type textarea "Can Phi Sigma Pi's Greek letters be ad"
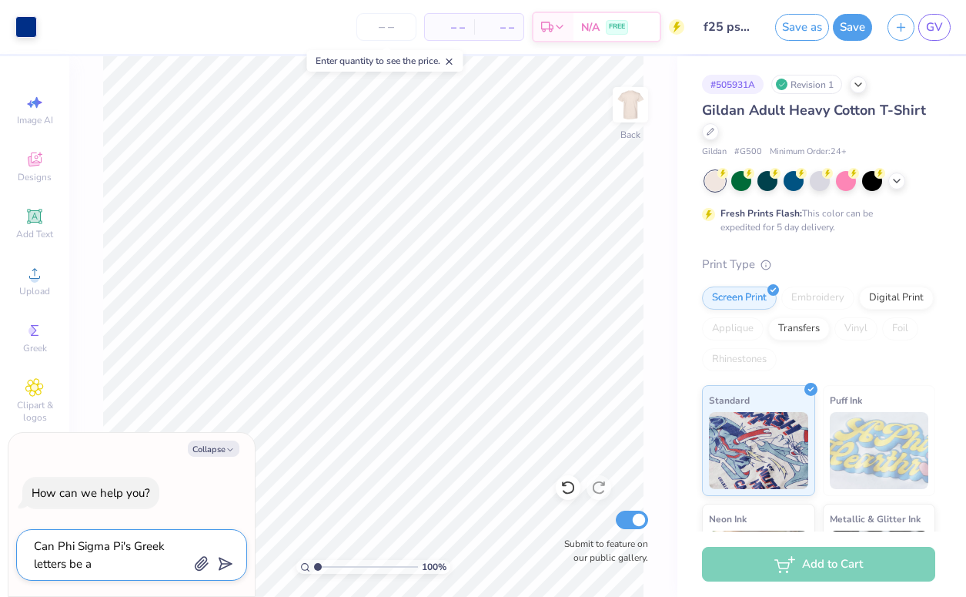
type textarea "x"
type textarea "Can Phi Sigma Pi's Greek letters be add"
type textarea "x"
type textarea "Can Phi Sigma Pi's Greek letters be adde"
type textarea "x"
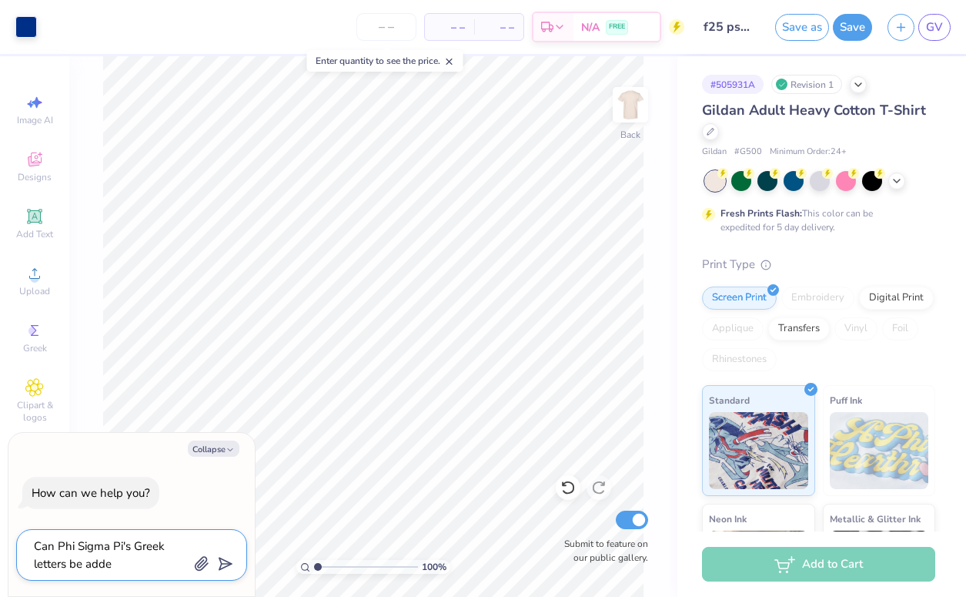
type textarea "Can Phi Sigma Pi's Greek letters be added"
type textarea "x"
type textarea "Can Phi Sigma Pi's Greek letters be added"
type textarea "x"
type textarea "Can Phi Sigma Pi's Greek letters be added i"
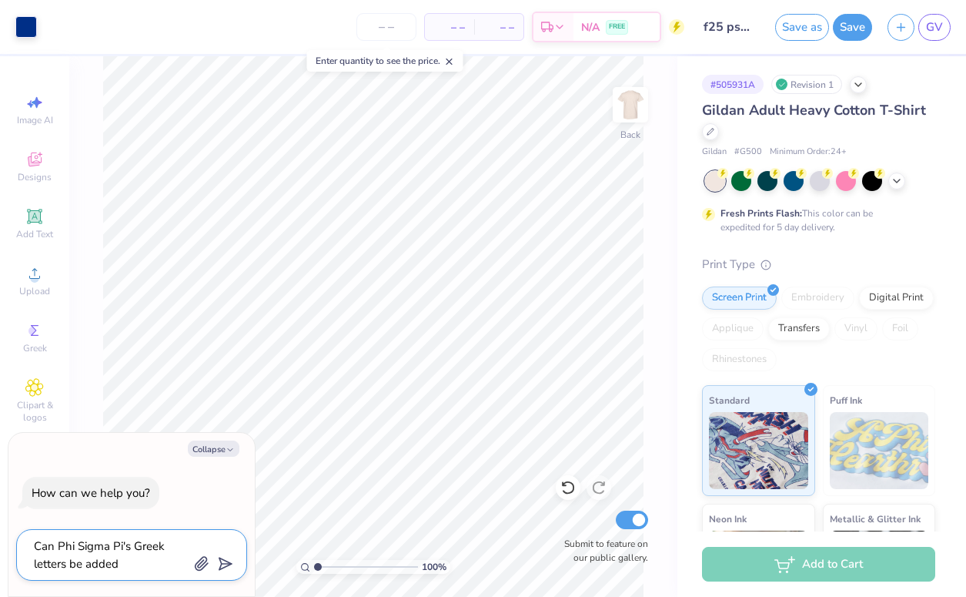
type textarea "x"
type textarea "Can Phi Sigma Pi's Greek letters be added in"
type textarea "x"
type textarea "Can Phi Sigma Pi's Greek letters be added in"
type textarea "x"
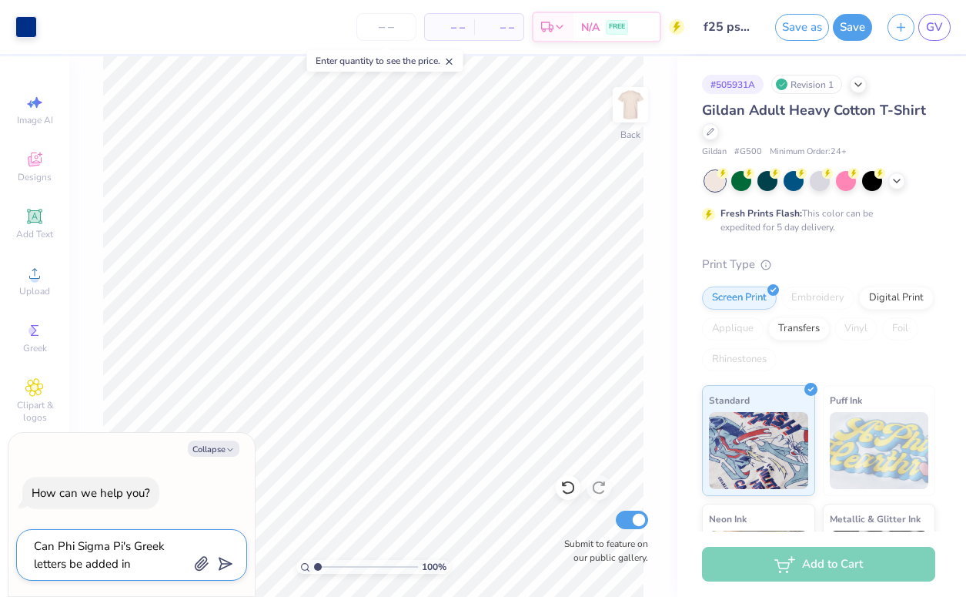
type textarea "Can Phi Sigma Pi's Greek letters be added in t"
type textarea "x"
type textarea "Can Phi Sigma Pi's Greek letters be added in th"
type textarea "x"
type textarea "Can Phi Sigma Pi's Greek letters be added in the"
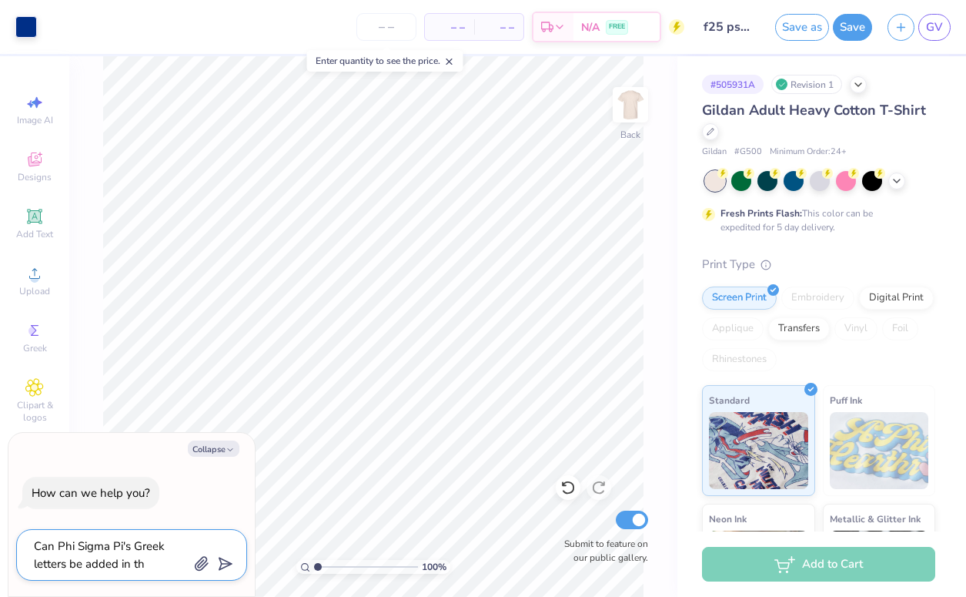
type textarea "x"
type textarea "Can Phi Sigma Pi's Greek letters be added in the"
type textarea "x"
type textarea "Can Phi Sigma Pi's Greek letters be added in the s"
type textarea "x"
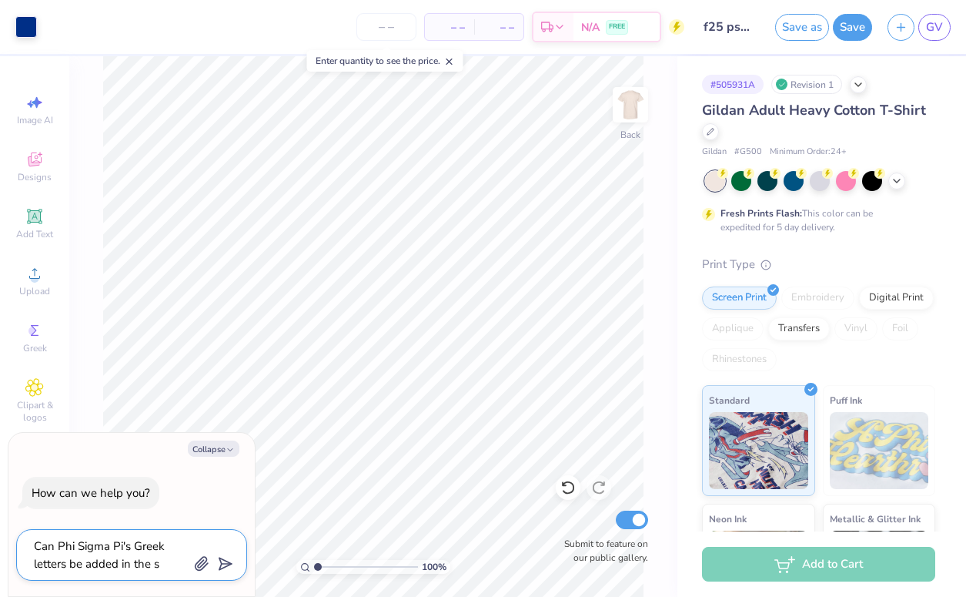
type textarea "Can Phi Sigma Pi's Greek letters be added in the sa"
type textarea "x"
type textarea "Can Phi Sigma Pi's Greek letters be added in the [PERSON_NAME]"
type textarea "x"
type textarea "Can Phi Sigma Pi's Greek letters be added in the same"
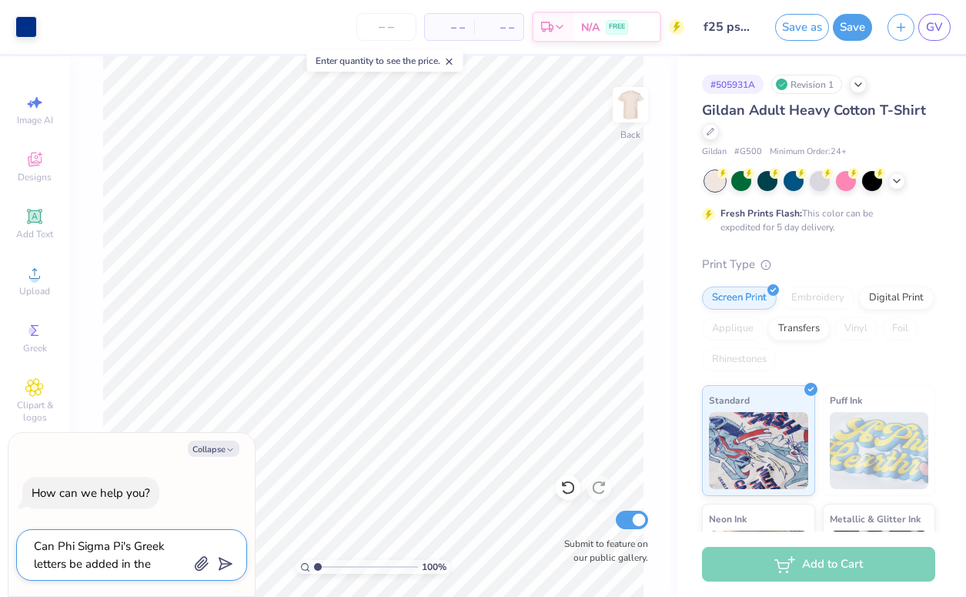
type textarea "x"
type textarea "Can Phi Sigma Pi's Greek letters be added in the same"
type textarea "x"
type textarea "Can Phi Sigma Pi's Greek letters be added in the same b"
type textarea "x"
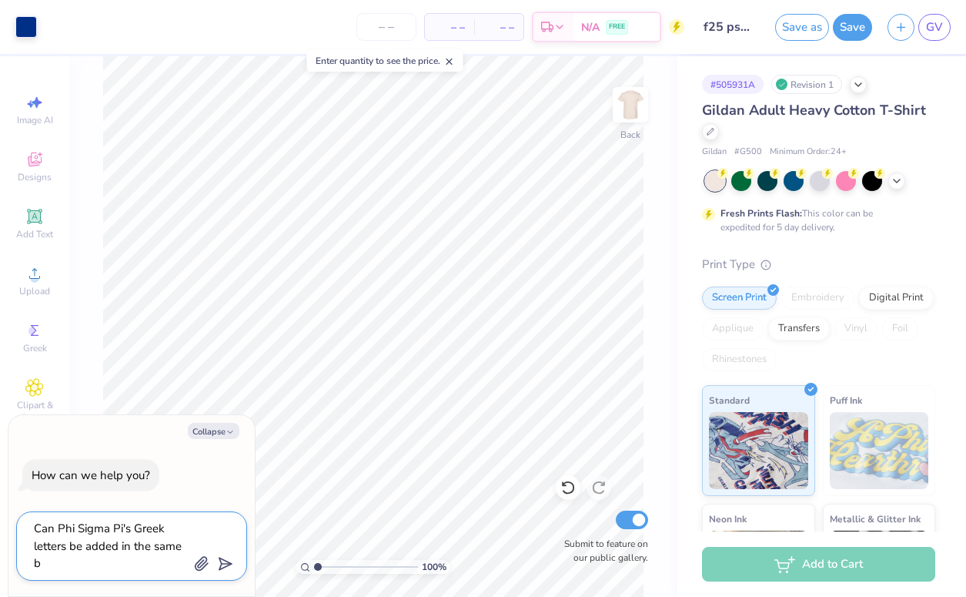
type textarea "Can Phi Sigma Pi's Greek letters be added in the same bl"
type textarea "x"
type textarea "Can Phi Sigma Pi's Greek letters be added in the same blu"
type textarea "x"
type textarea "Can Phi Sigma Pi's Greek letters be added in the same blue"
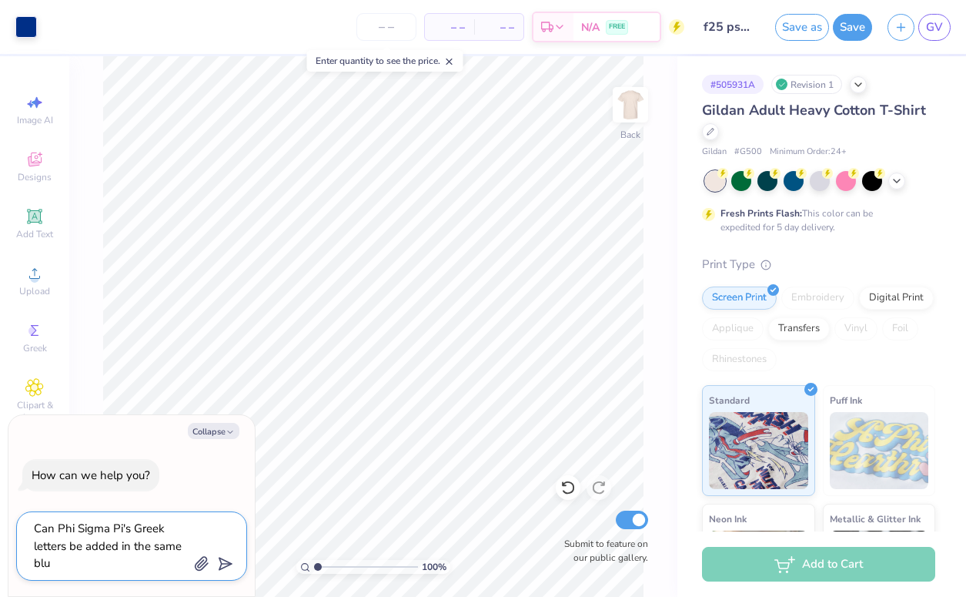
type textarea "x"
type textarea "Can Phi Sigma Pi's Greek letters be added in the same blue"
type textarea "x"
type textarea "Can Phi Sigma Pi's Greek letters be added in the same blue i"
type textarea "x"
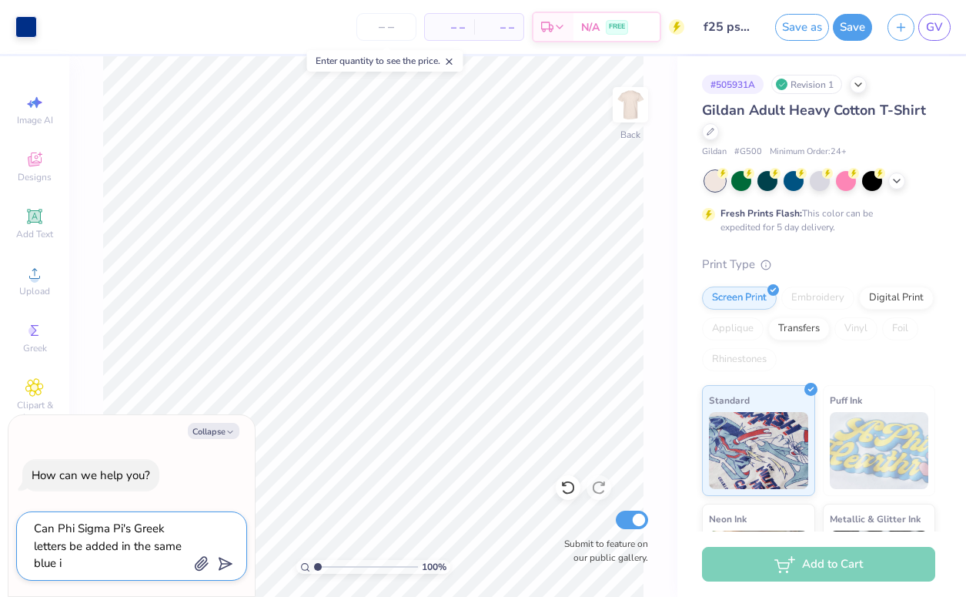
type textarea "Can Phi Sigma Pi's Greek letters be added in the same blue in"
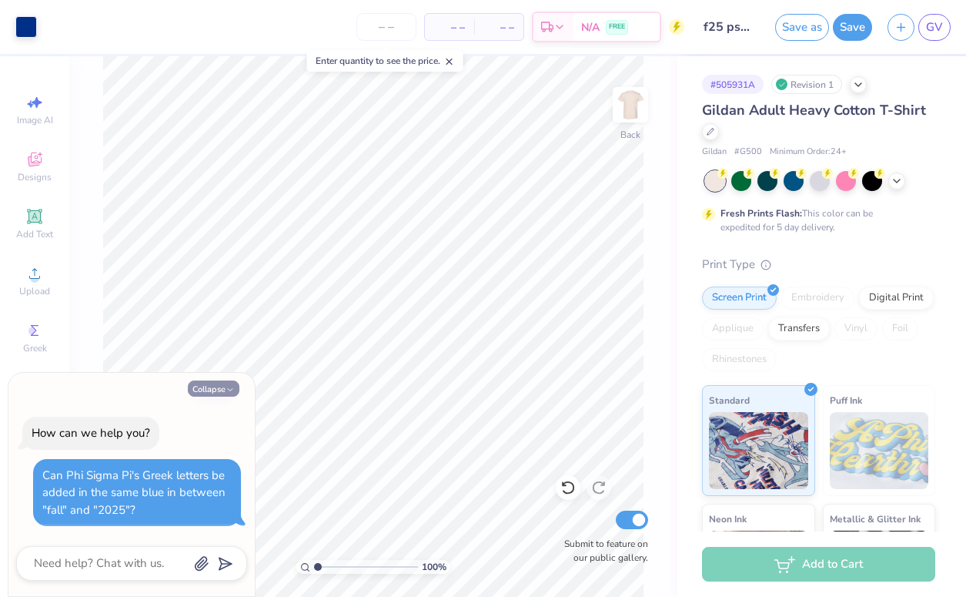
click at [232, 389] on polyline "button" at bounding box center [230, 390] width 5 height 2
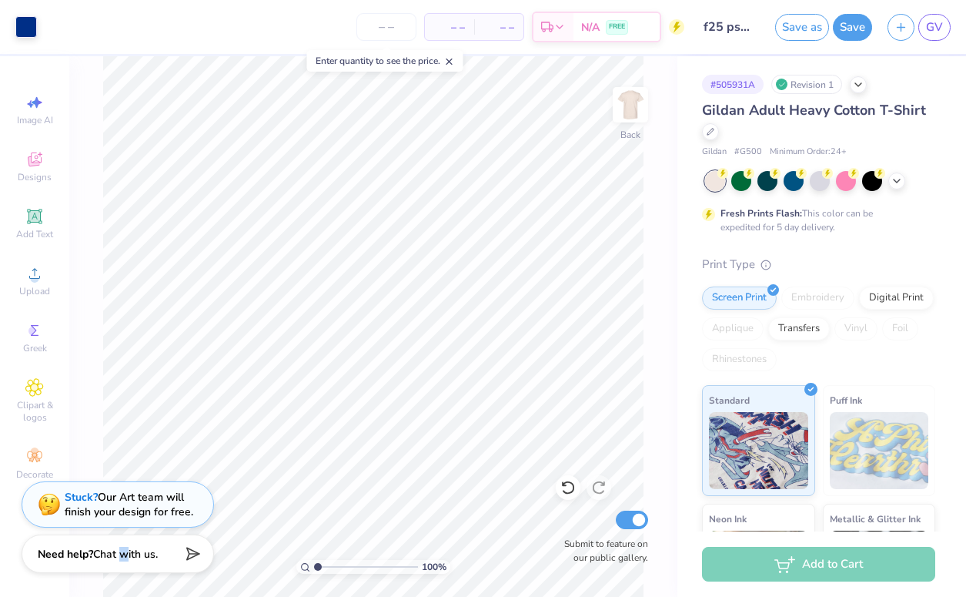
click at [121, 551] on span "Chat with us." at bounding box center [125, 554] width 65 height 15
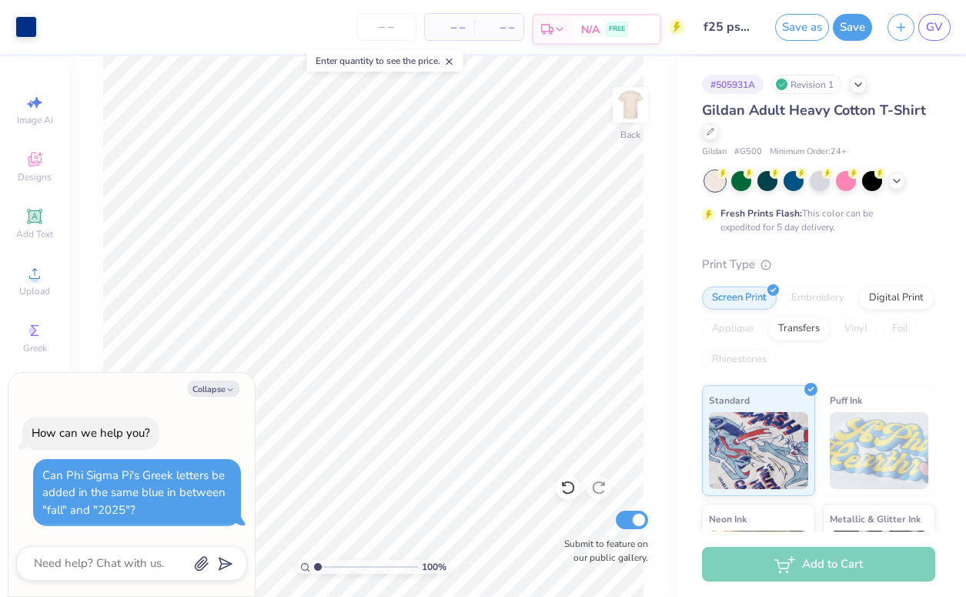
click at [566, 29] on icon at bounding box center [560, 29] width 12 height 12
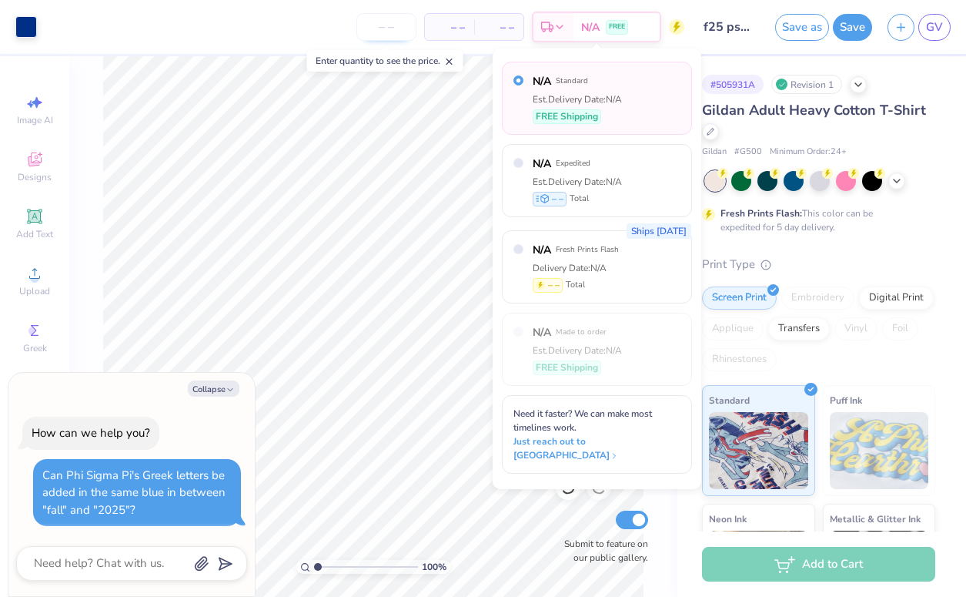
click at [404, 28] on input "number" at bounding box center [386, 27] width 60 height 28
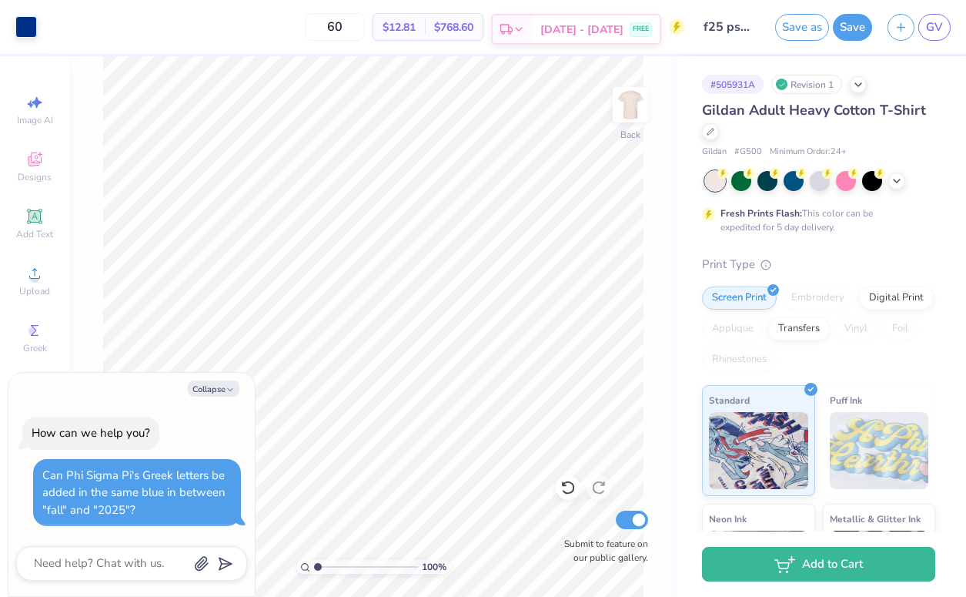
click at [568, 27] on span "[DATE] - [DATE]" at bounding box center [581, 30] width 83 height 16
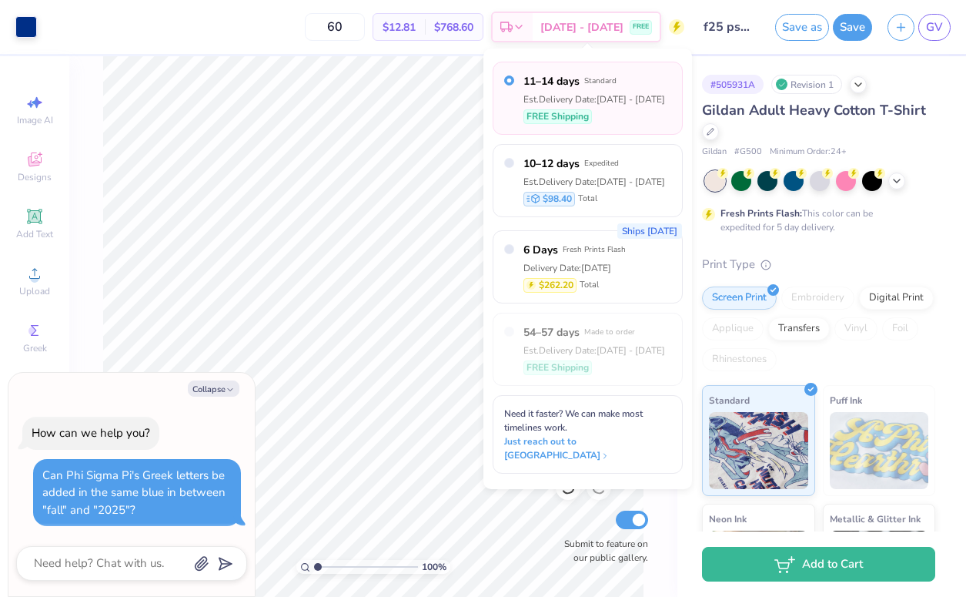
click at [407, 54] on div "Art colors 60 $12.81 Per Item $768.60 Total Est. Delivery [DATE] - [DATE] FREE …" at bounding box center [483, 298] width 966 height 597
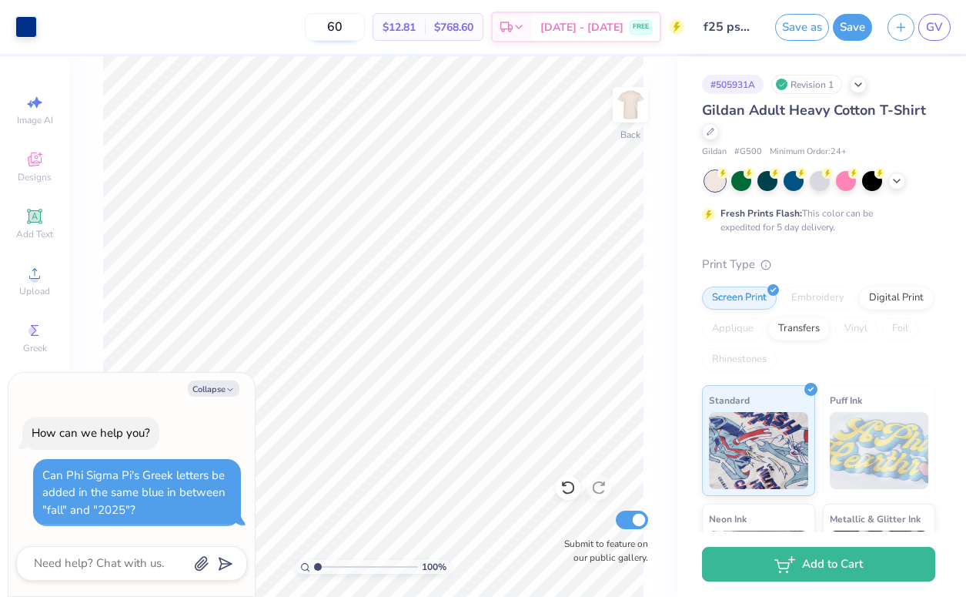
click at [353, 30] on input "60" at bounding box center [335, 27] width 60 height 28
click at [850, 26] on button "Save" at bounding box center [852, 25] width 39 height 27
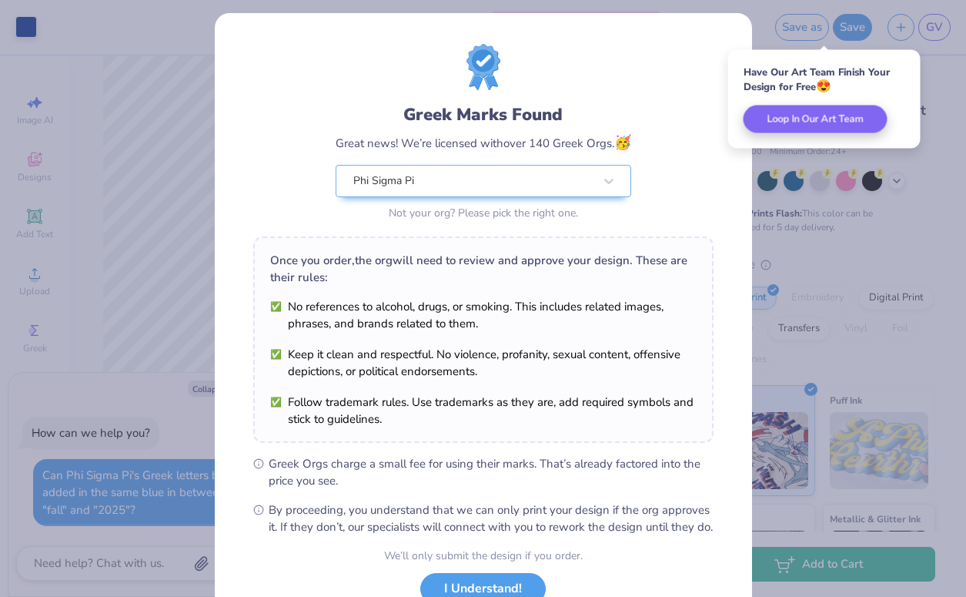
scroll to position [124, 0]
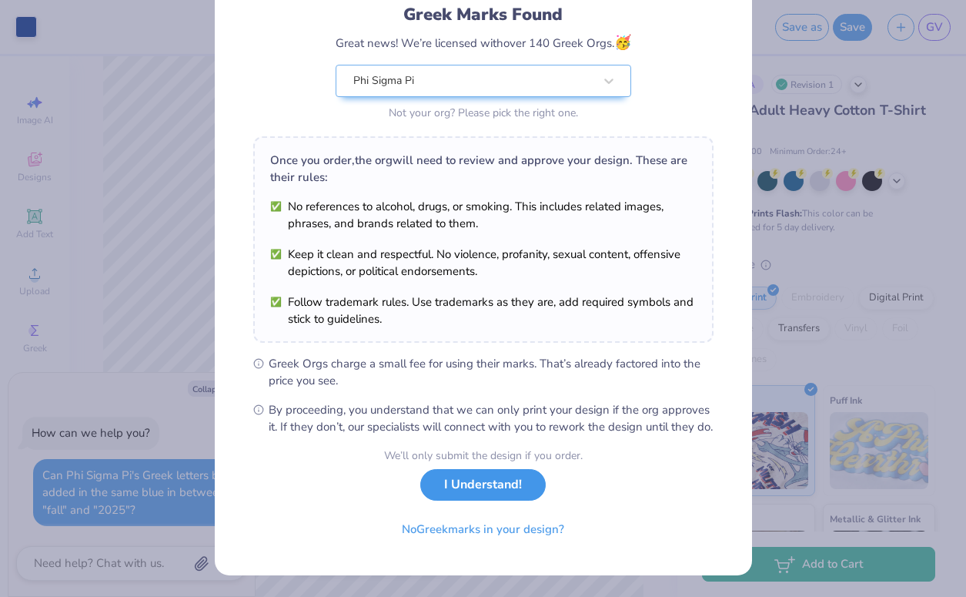
click at [464, 487] on button "I Understand!" at bounding box center [482, 485] width 125 height 32
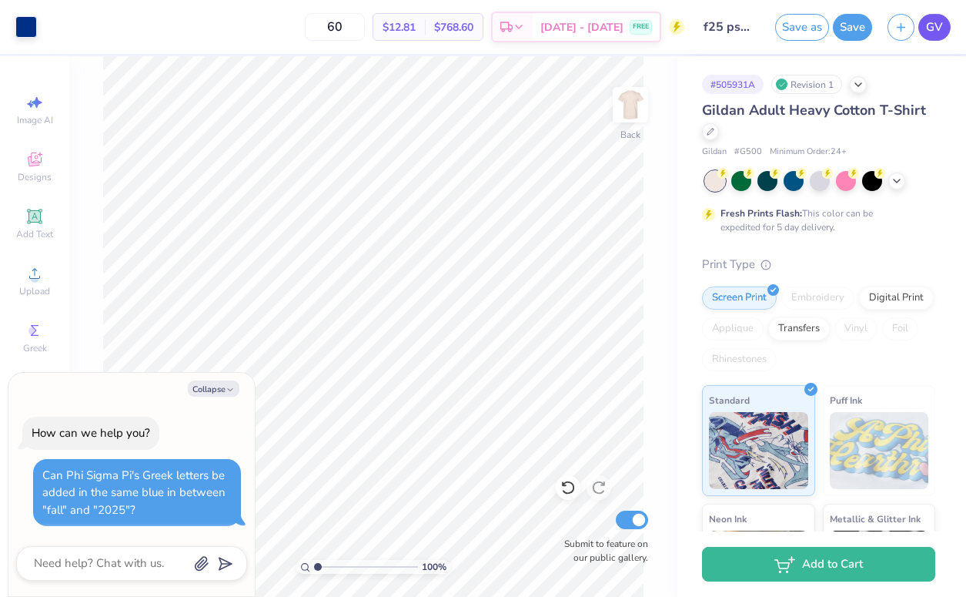
click at [939, 28] on span "GV" at bounding box center [934, 27] width 17 height 18
